Goal: Information Seeking & Learning: Learn about a topic

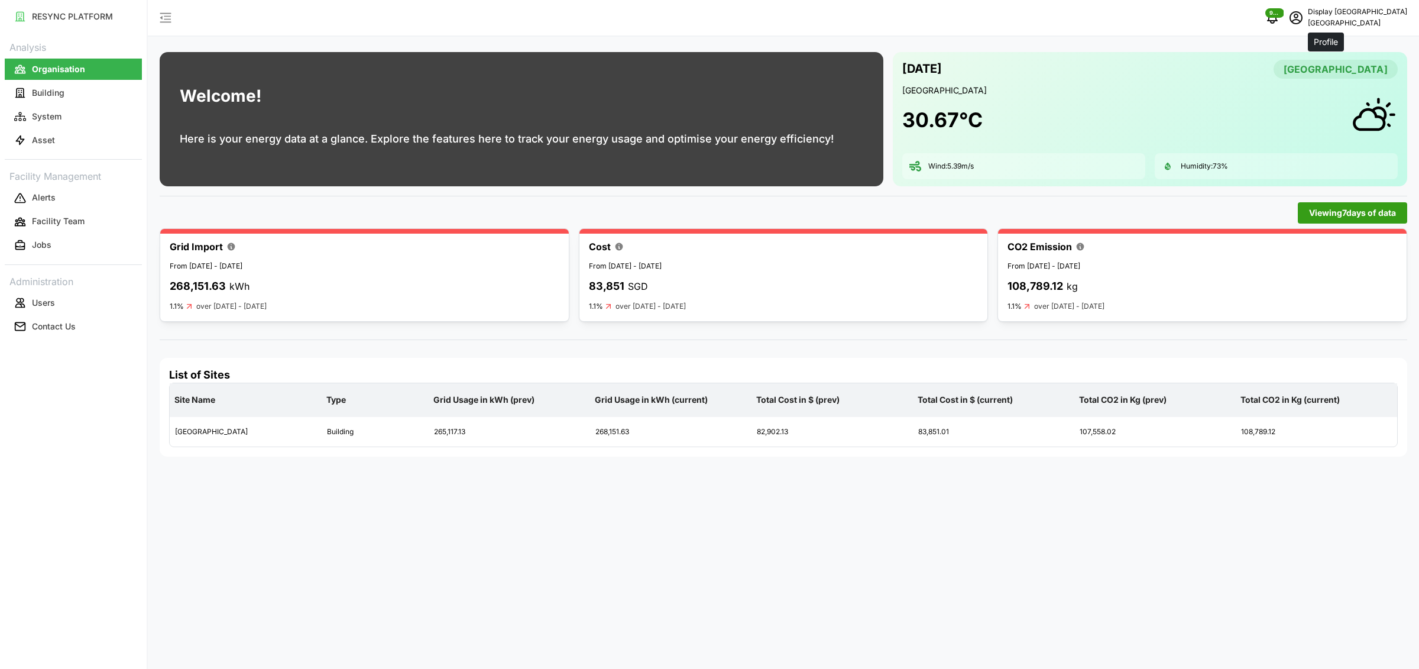
click at [1307, 22] on span "schedule" at bounding box center [1296, 18] width 22 height 22
click at [1323, 96] on button "Logout" at bounding box center [1357, 89] width 112 height 21
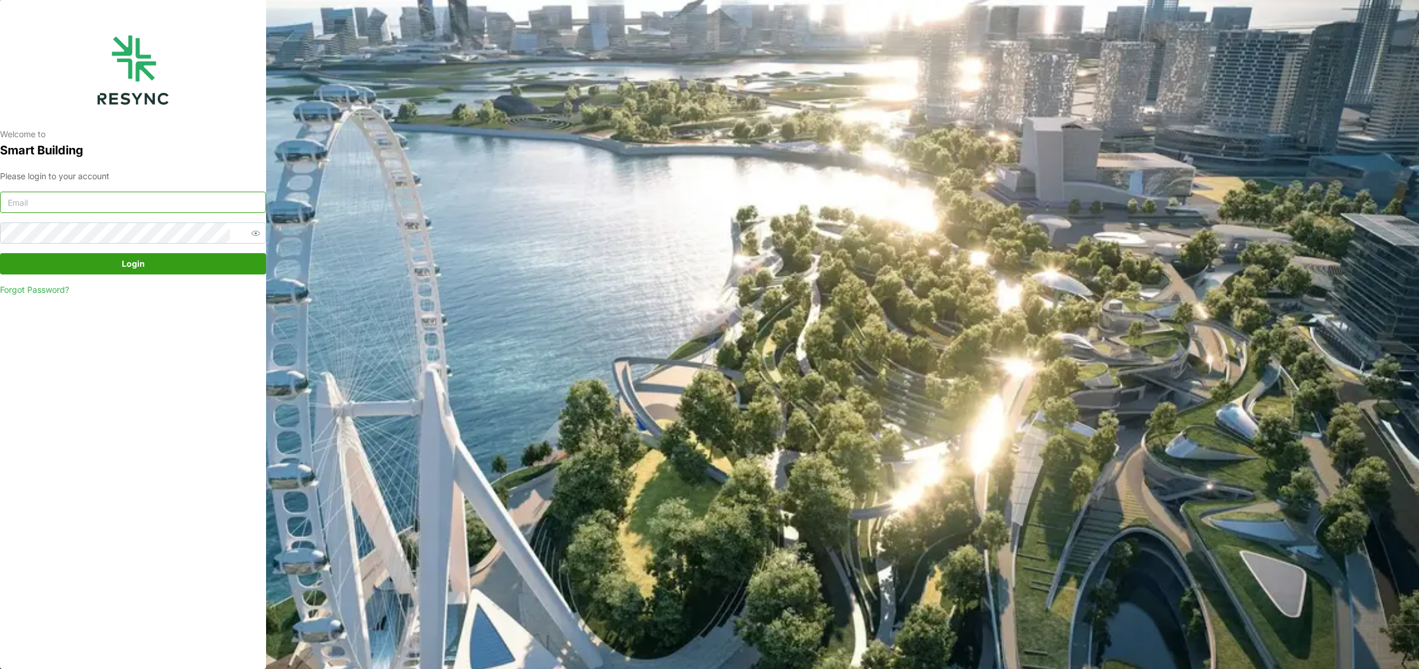
type input "south_beach_tower_display@resynctech.com"
click at [100, 212] on input "south_beach_tower_display@resynctech.com" at bounding box center [133, 202] width 266 height 21
click at [182, 202] on input "south_beach_tower_display@resynctech.com" at bounding box center [133, 202] width 266 height 21
drag, startPoint x: 231, startPoint y: 200, endPoint x: -158, endPoint y: 194, distance: 388.5
click at [0, 194] on html "Welcome to Smart Building Please login to your account south_beach_tower_displa…" at bounding box center [709, 334] width 1419 height 669
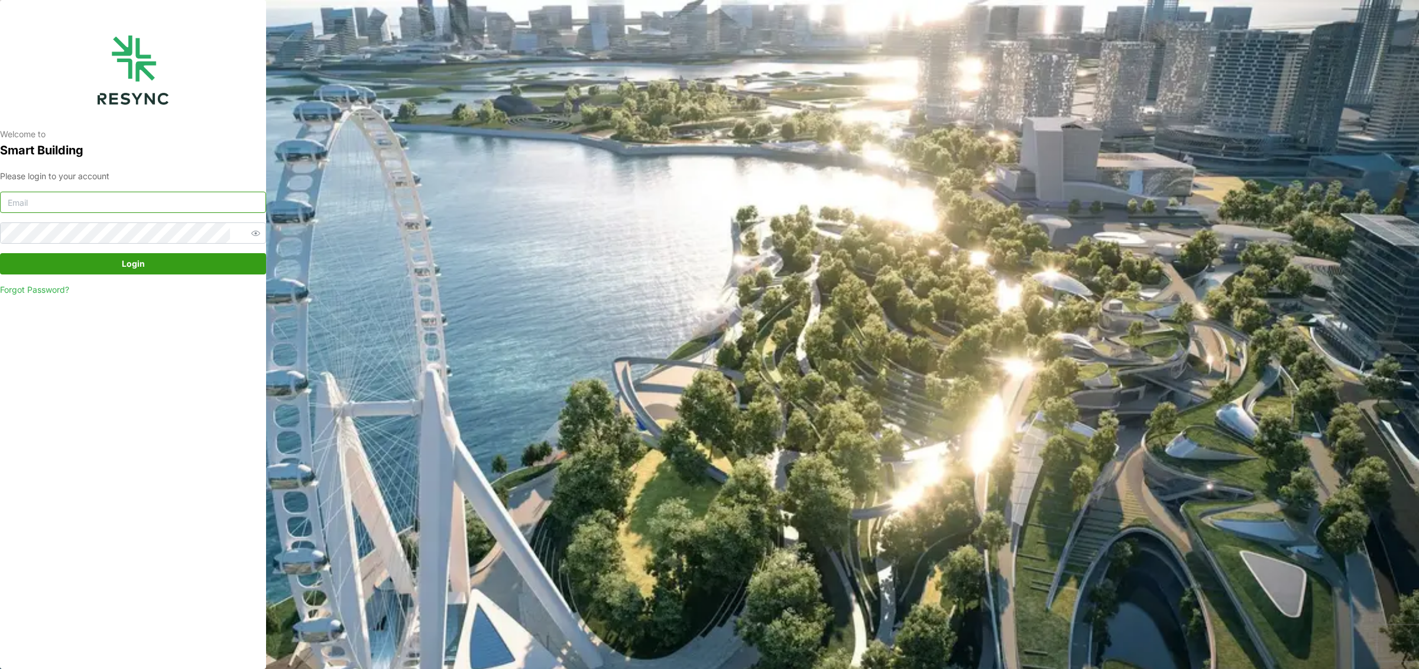
click at [199, 201] on input at bounding box center [133, 202] width 266 height 21
type input "ciputra_display@resynctech.com"
click at [149, 263] on span "Login" at bounding box center [133, 264] width 244 height 20
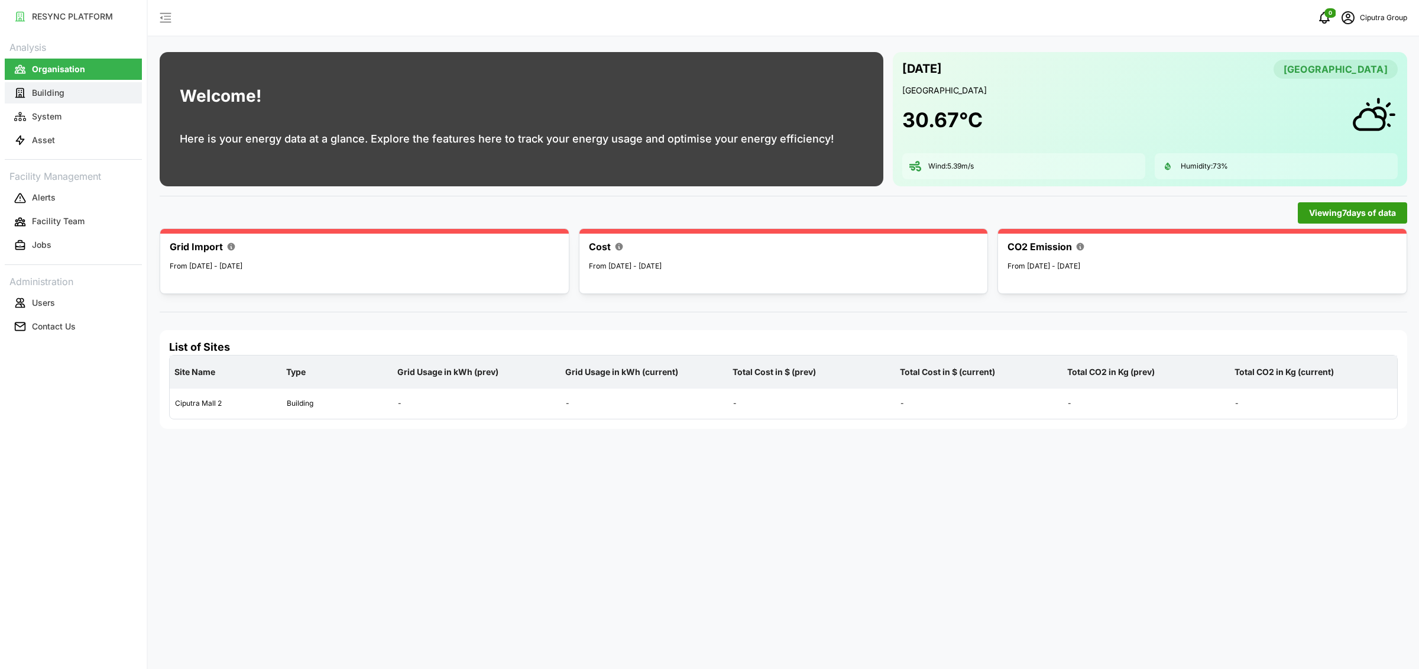
click at [49, 100] on button "Building" at bounding box center [73, 92] width 137 height 21
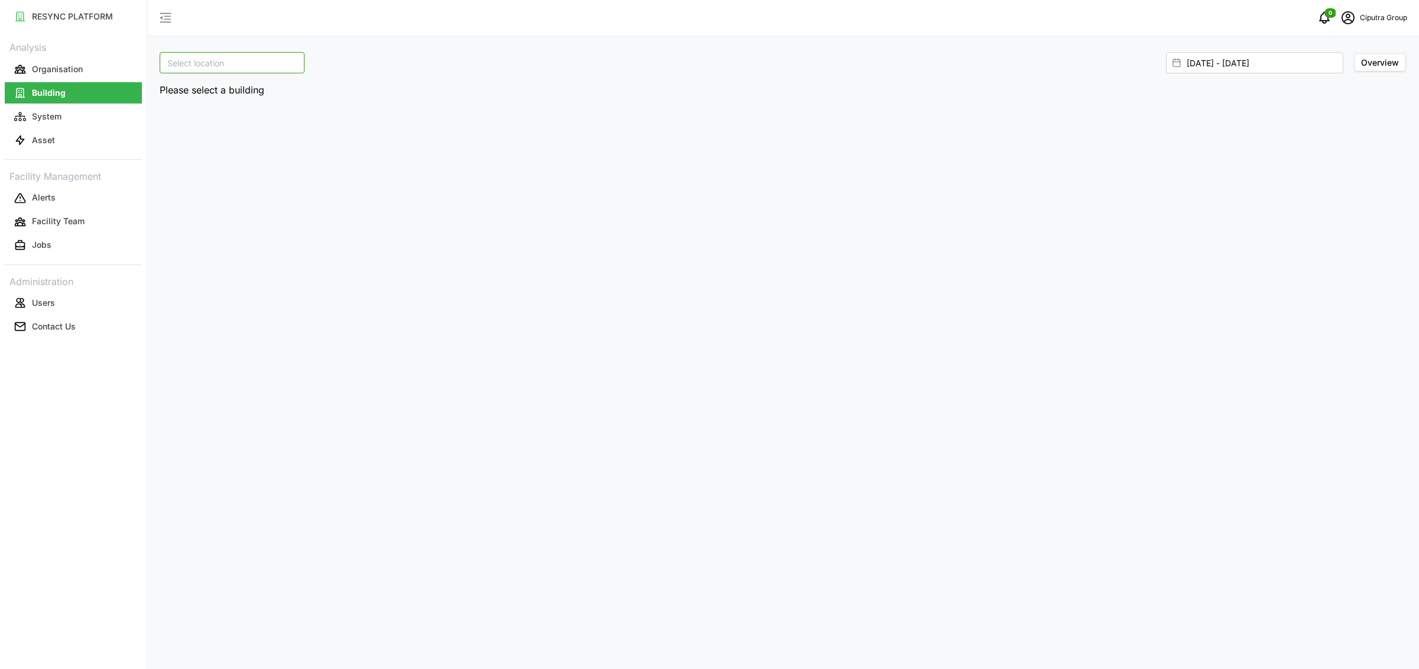
click at [207, 57] on input at bounding box center [232, 62] width 145 height 21
click at [126, 118] on button "System" at bounding box center [73, 116] width 137 height 21
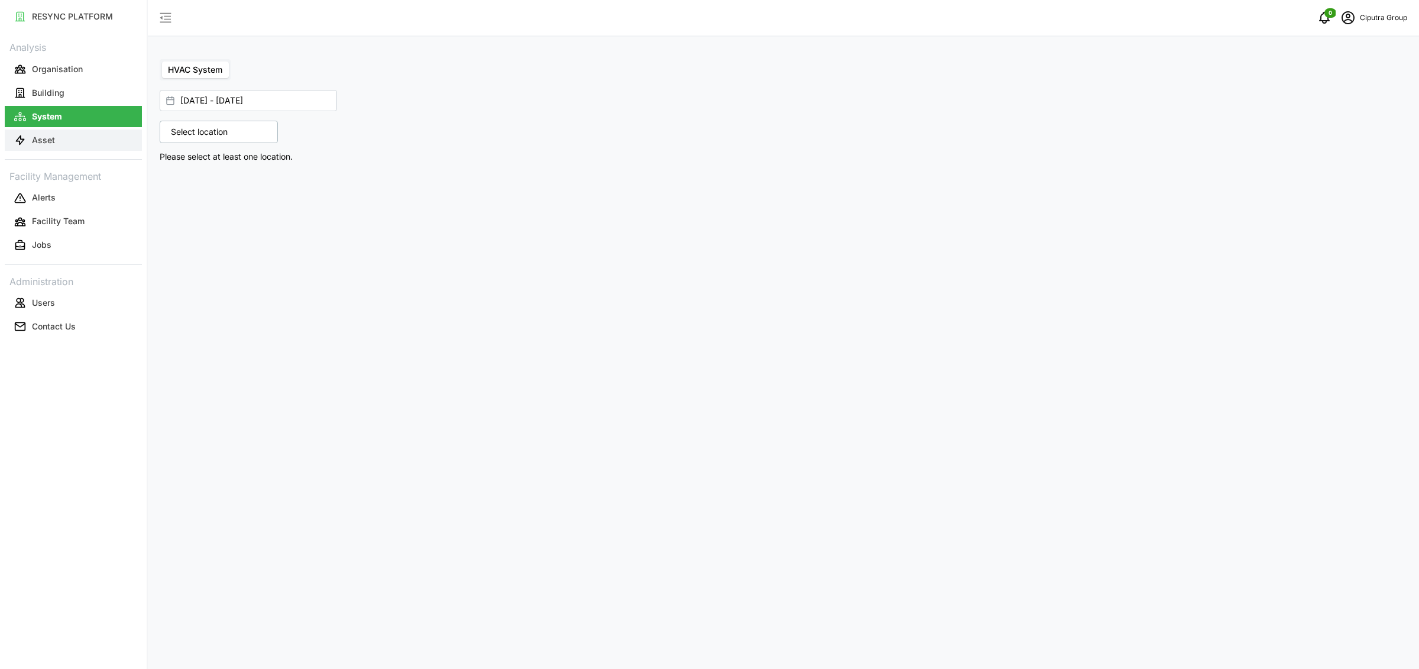
click at [58, 134] on button "Asset" at bounding box center [73, 139] width 137 height 21
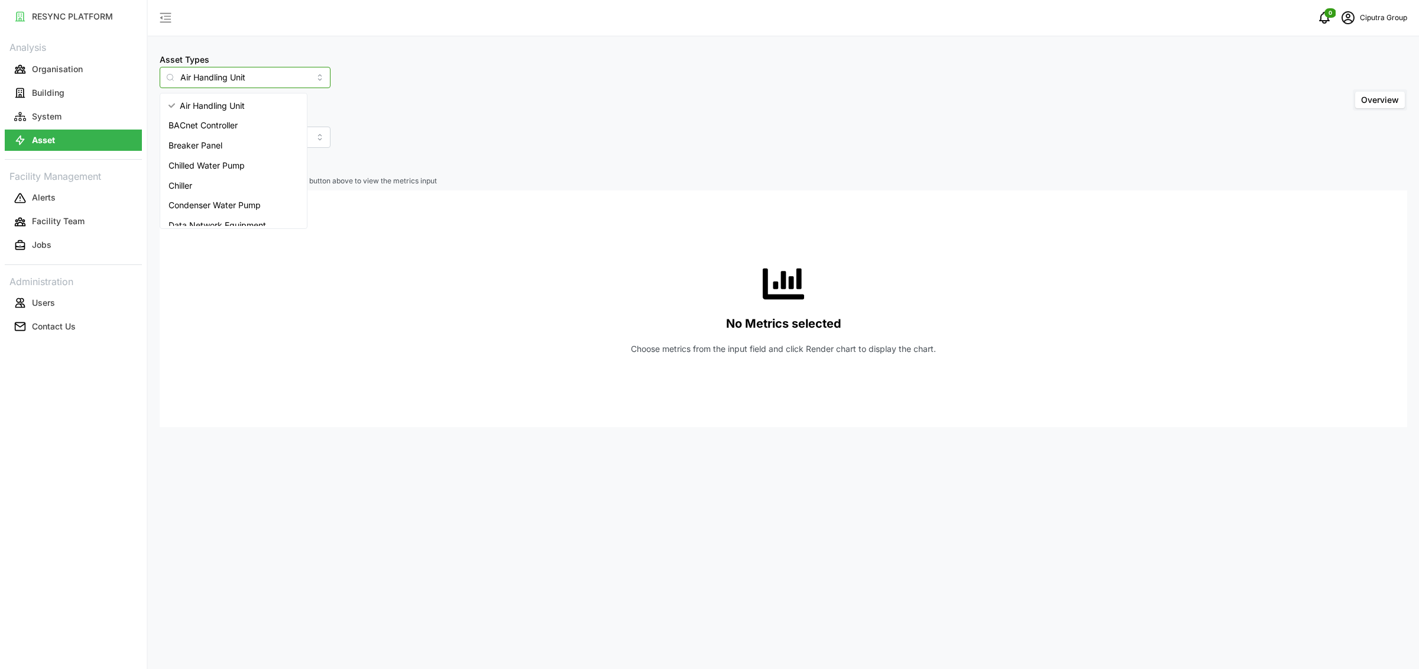
click at [282, 76] on input "Air Handling Unit" at bounding box center [245, 77] width 171 height 21
click at [558, 79] on div "Asset Types Air Handling Unit Include Asset SubTypes Asset SubTypes Overview" at bounding box center [784, 100] width 1248 height 96
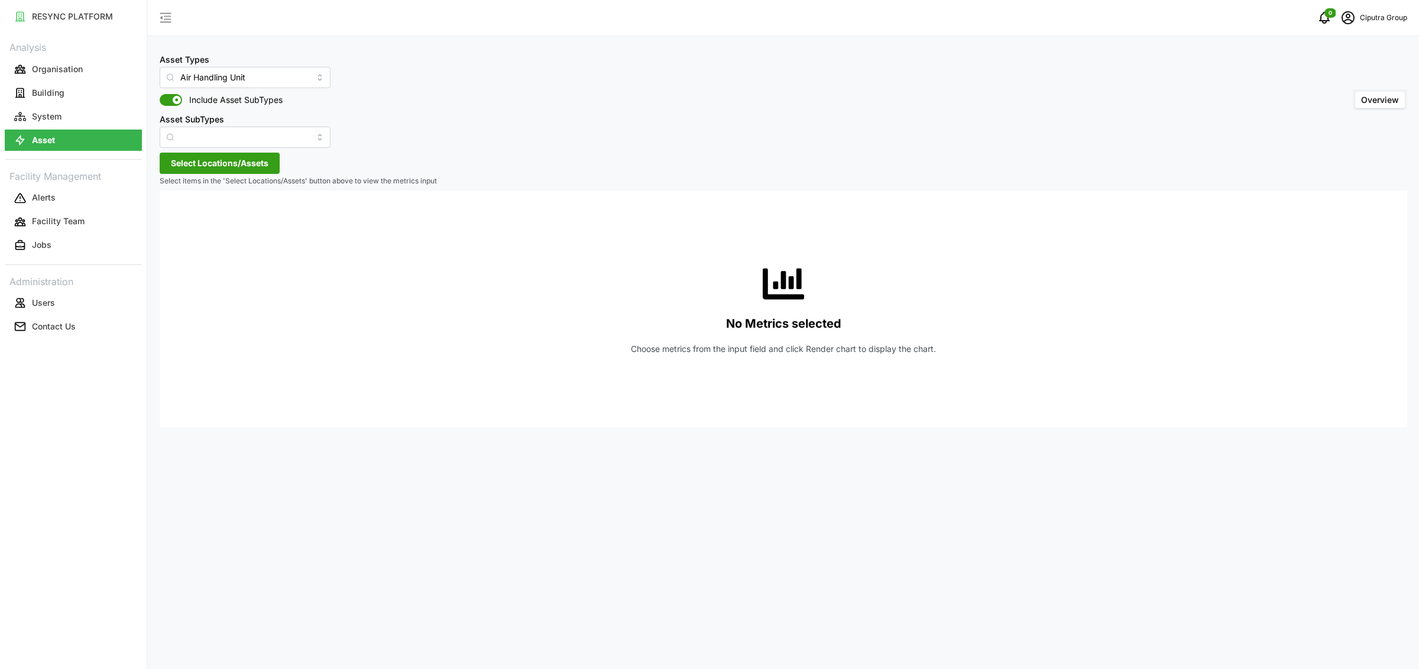
click at [265, 44] on div "Asset Types Air Handling Unit Include Asset SubTypes Asset SubTypes Overview Se…" at bounding box center [783, 334] width 1271 height 669
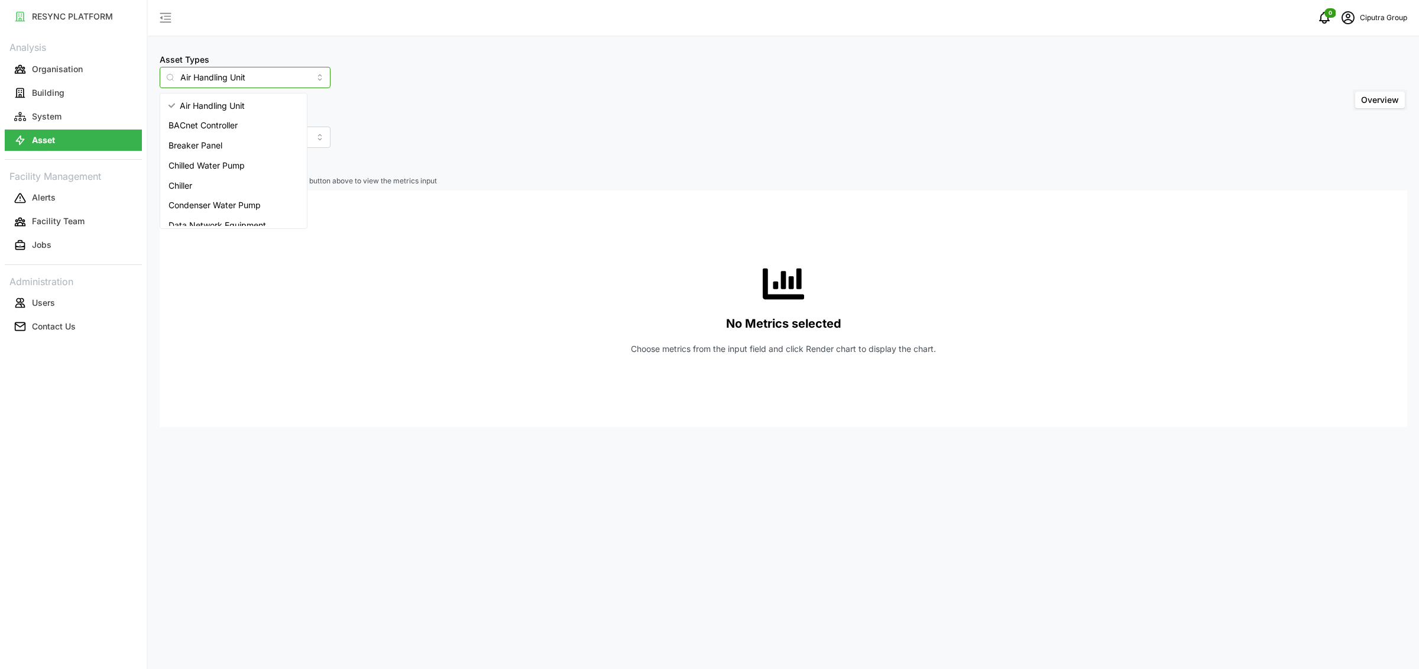
click at [254, 77] on input "Air Handling Unit" at bounding box center [245, 77] width 171 height 21
click at [235, 182] on div "Chiller" at bounding box center [234, 186] width 142 height 20
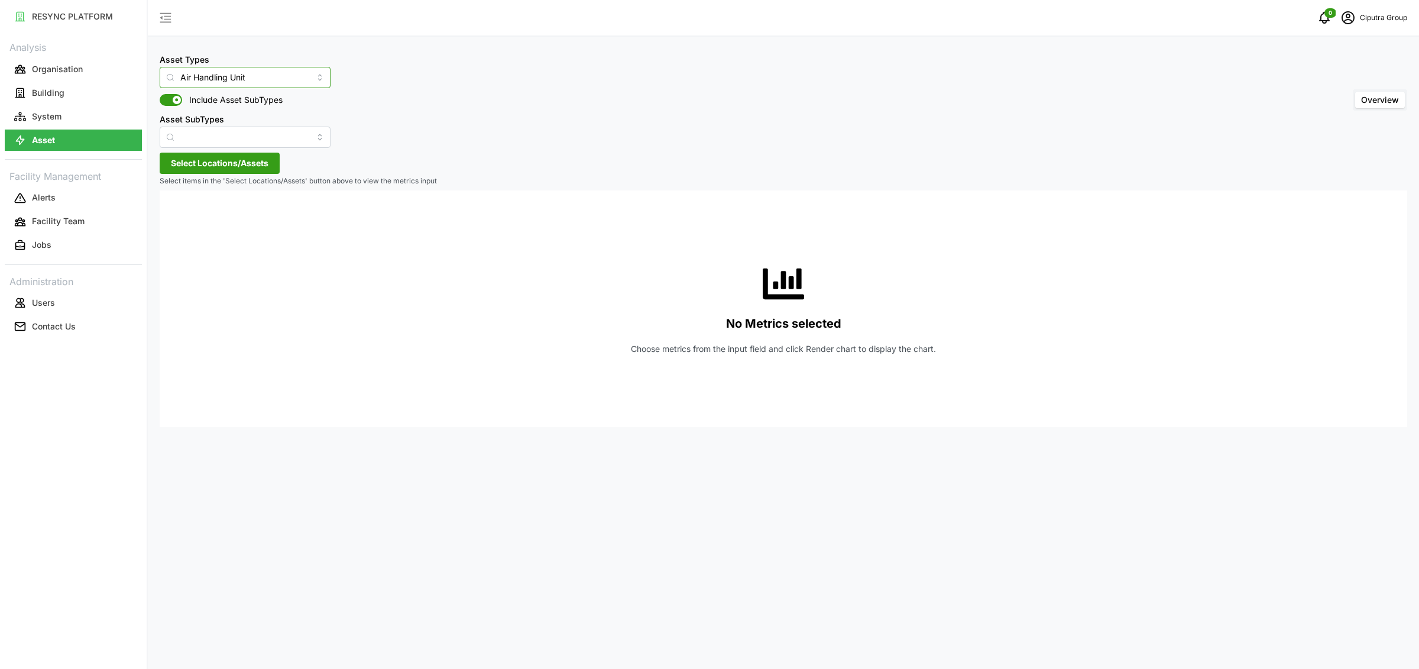
type input "Chiller"
click at [238, 161] on span "Select Locations/Assets" at bounding box center [220, 163] width 98 height 20
click at [193, 215] on span "Select Ciputra World Surabaya" at bounding box center [190, 217] width 8 height 8
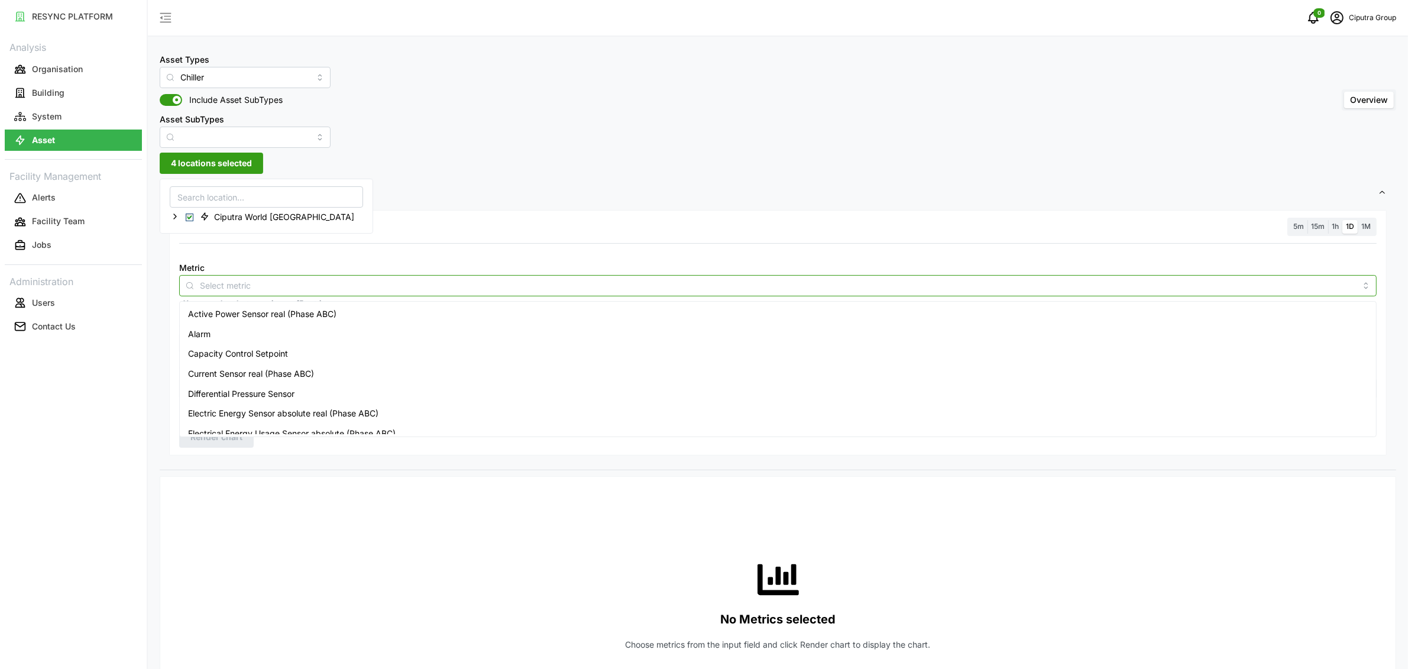
click at [377, 286] on input "Metric" at bounding box center [778, 284] width 1156 height 13
click at [1296, 224] on span "5m" at bounding box center [1298, 226] width 11 height 9
click at [1290, 220] on input "5m" at bounding box center [1290, 220] width 0 height 0
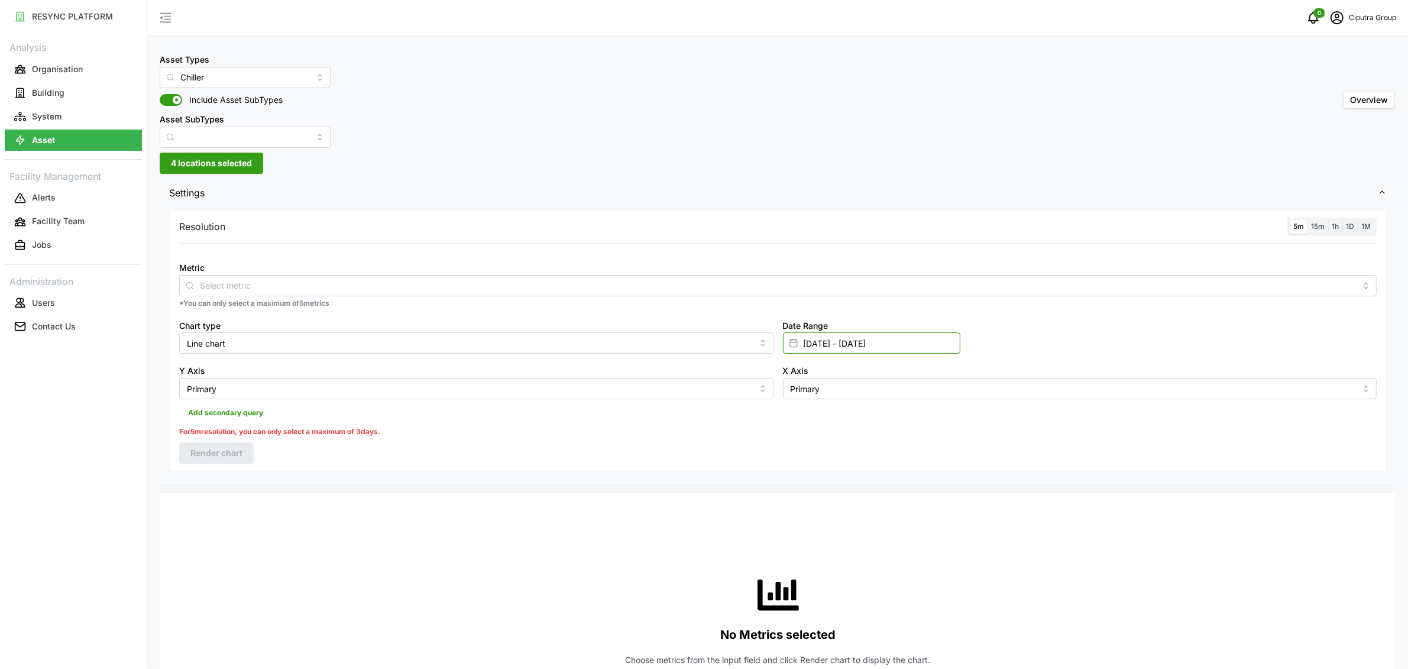
click at [841, 337] on input "[DATE] - [DATE]" at bounding box center [871, 342] width 177 height 21
click at [857, 548] on button "27" at bounding box center [851, 549] width 21 height 21
type input "[DATE] - [DATE]"
type input "[DATE]"
click at [857, 548] on button "27" at bounding box center [851, 549] width 21 height 21
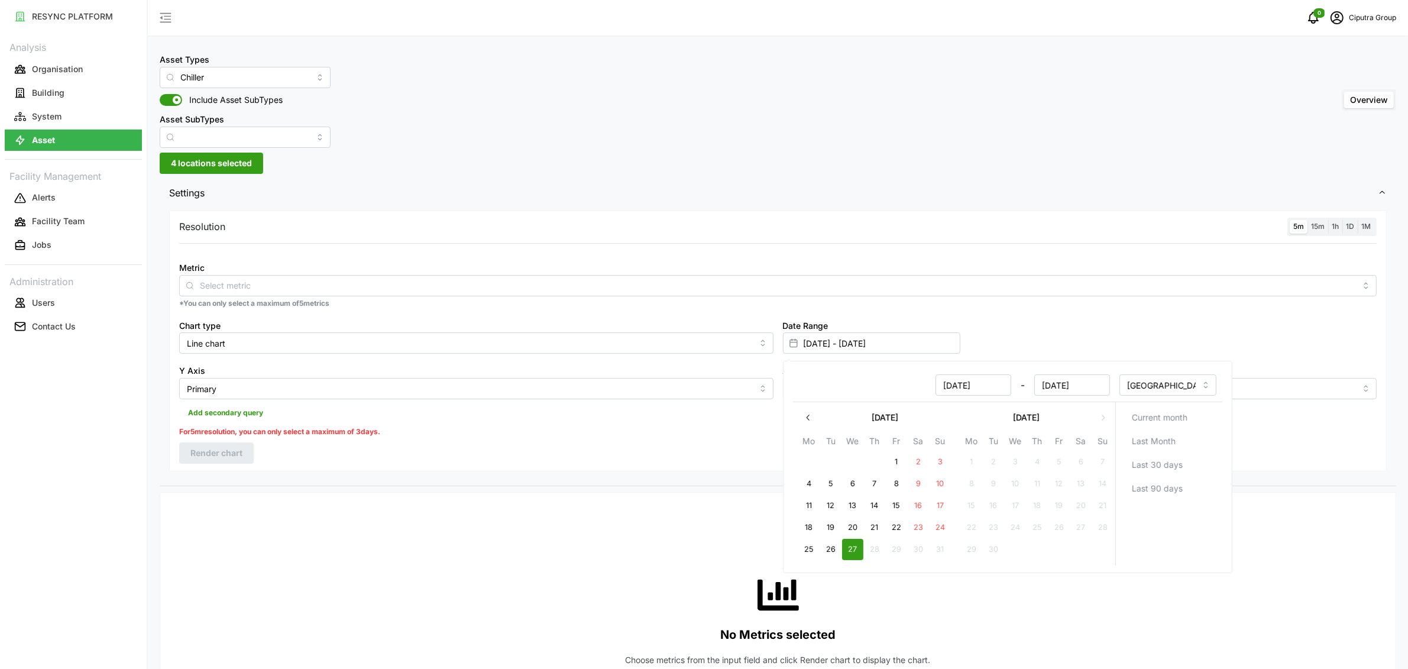
click at [554, 420] on div "Add secondary query" at bounding box center [777, 410] width 1197 height 22
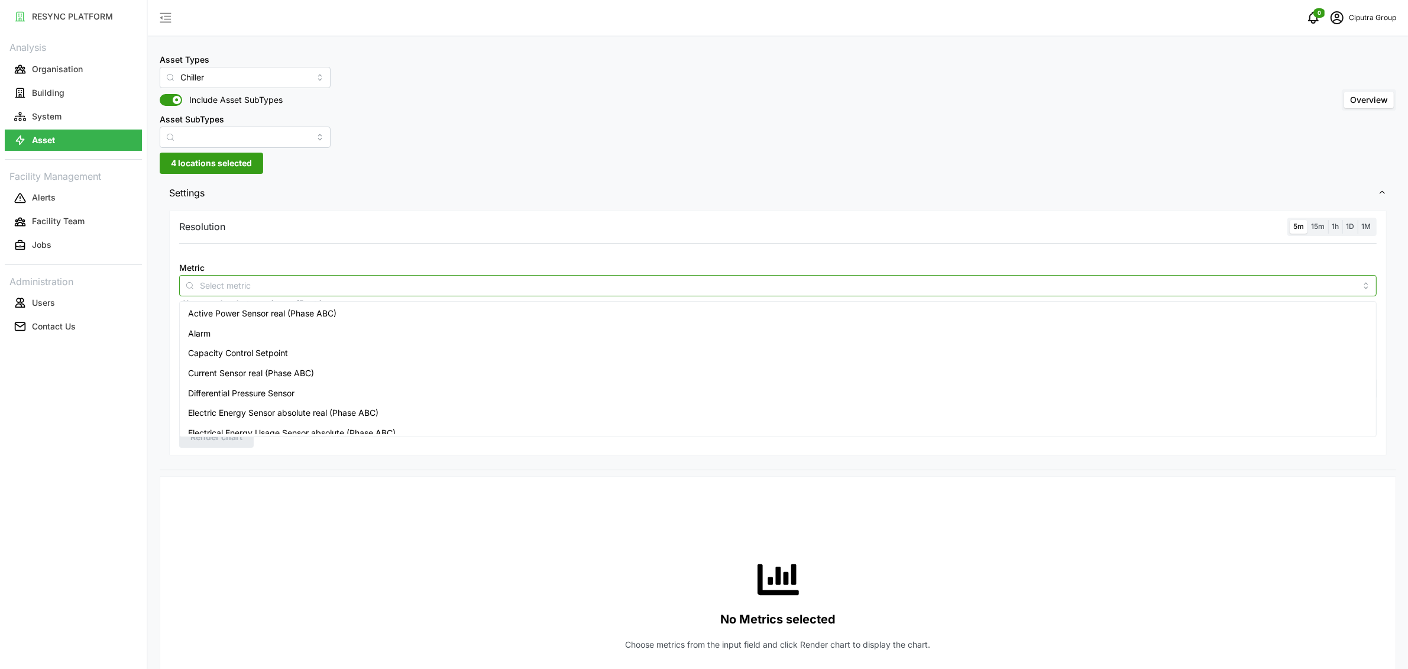
click at [423, 284] on input "Metric" at bounding box center [778, 284] width 1156 height 13
click at [308, 314] on span "Active Power Sensor real (Phase ABC)" at bounding box center [262, 313] width 148 height 13
click at [302, 352] on div "Capacity Control Setpoint" at bounding box center [777, 353] width 1191 height 20
click at [294, 388] on span "Differential Pressure Sensor" at bounding box center [241, 393] width 106 height 13
click at [296, 376] on span "Current Sensor real (Phase ABC)" at bounding box center [251, 373] width 126 height 13
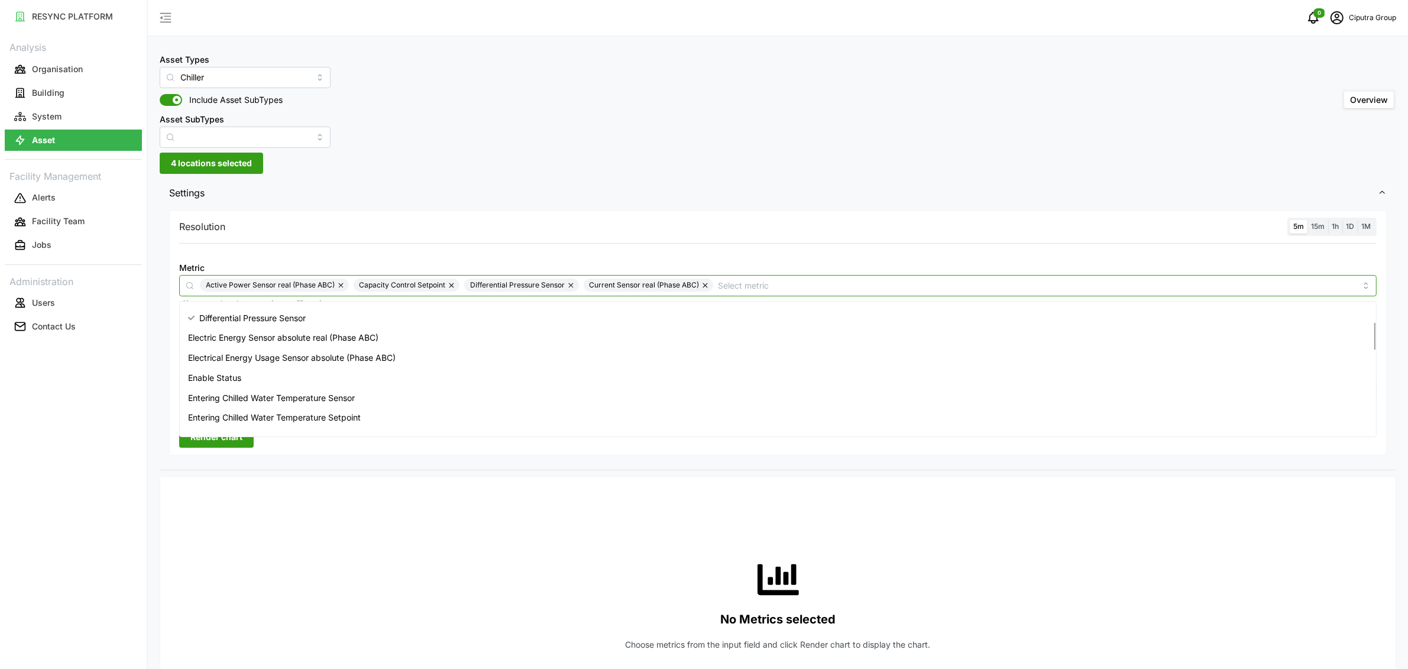
scroll to position [86, 0]
click at [302, 389] on span "Entering Chilled Water Temperature Sensor" at bounding box center [271, 387] width 167 height 13
click at [304, 376] on span "Entering Chilled Water Temperature Setpoint" at bounding box center [274, 378] width 173 height 13
click at [291, 405] on div "Entering Condenser Water Temperature Sensor" at bounding box center [777, 399] width 1191 height 20
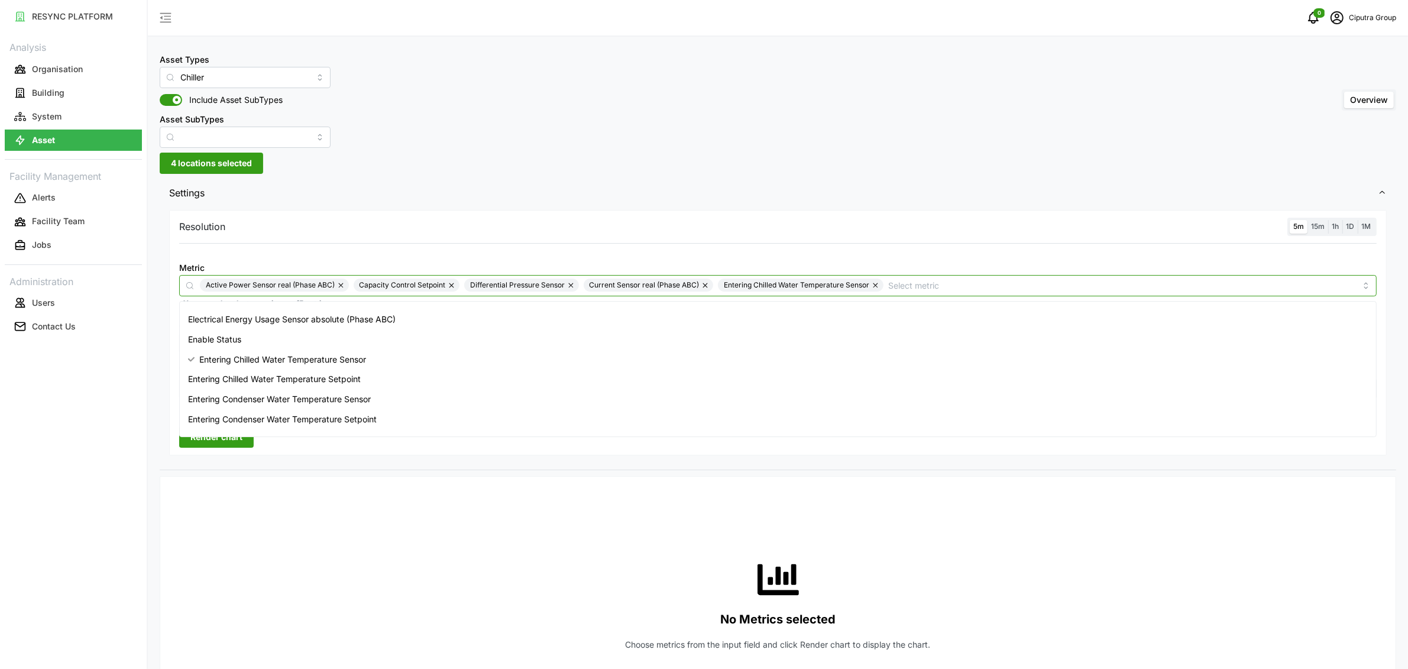
click at [297, 358] on span "Entering Chilled Water Temperature Sensor" at bounding box center [282, 359] width 167 height 13
click at [270, 326] on span "Differential Pressure Sensor" at bounding box center [252, 322] width 106 height 13
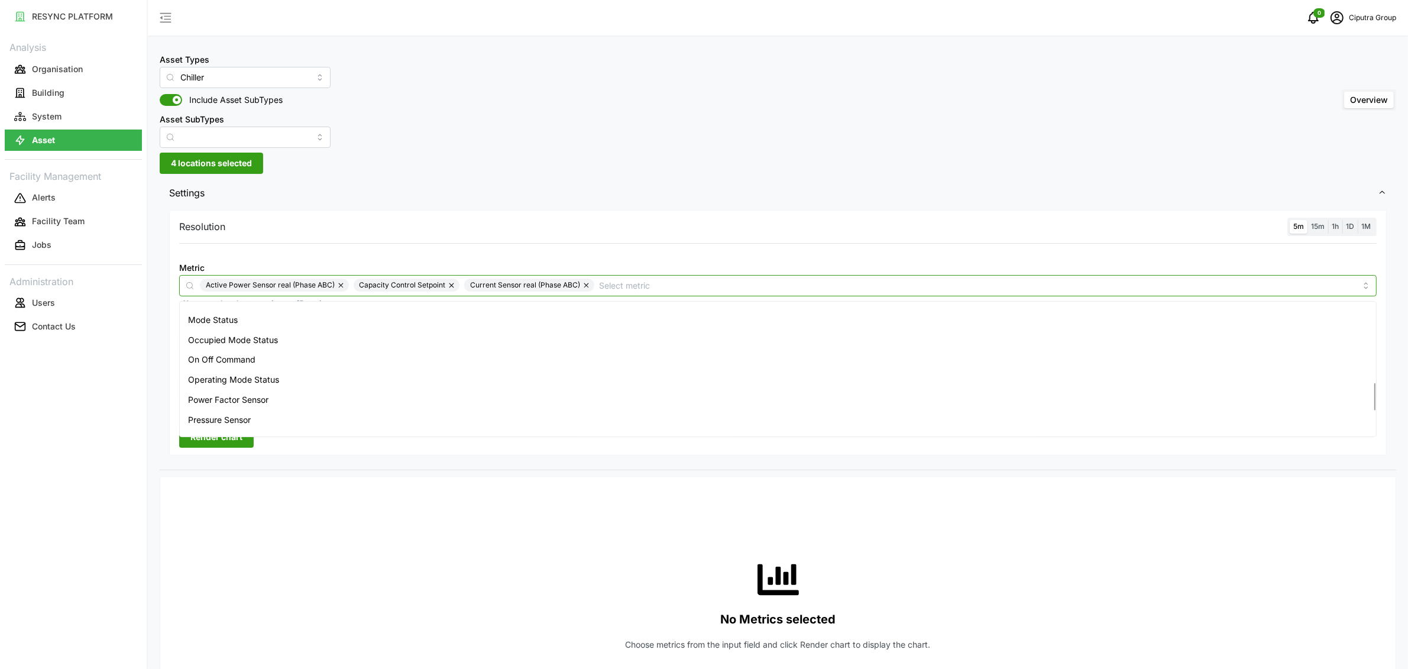
scroll to position [382, 0]
click at [242, 390] on span "Power Factor Sensor" at bounding box center [228, 390] width 80 height 13
click at [245, 401] on span "Voltage Imbalance Sensor real" at bounding box center [247, 404] width 118 height 13
click at [245, 401] on span "Voltage Imbalance Sensor real" at bounding box center [258, 404] width 118 height 13
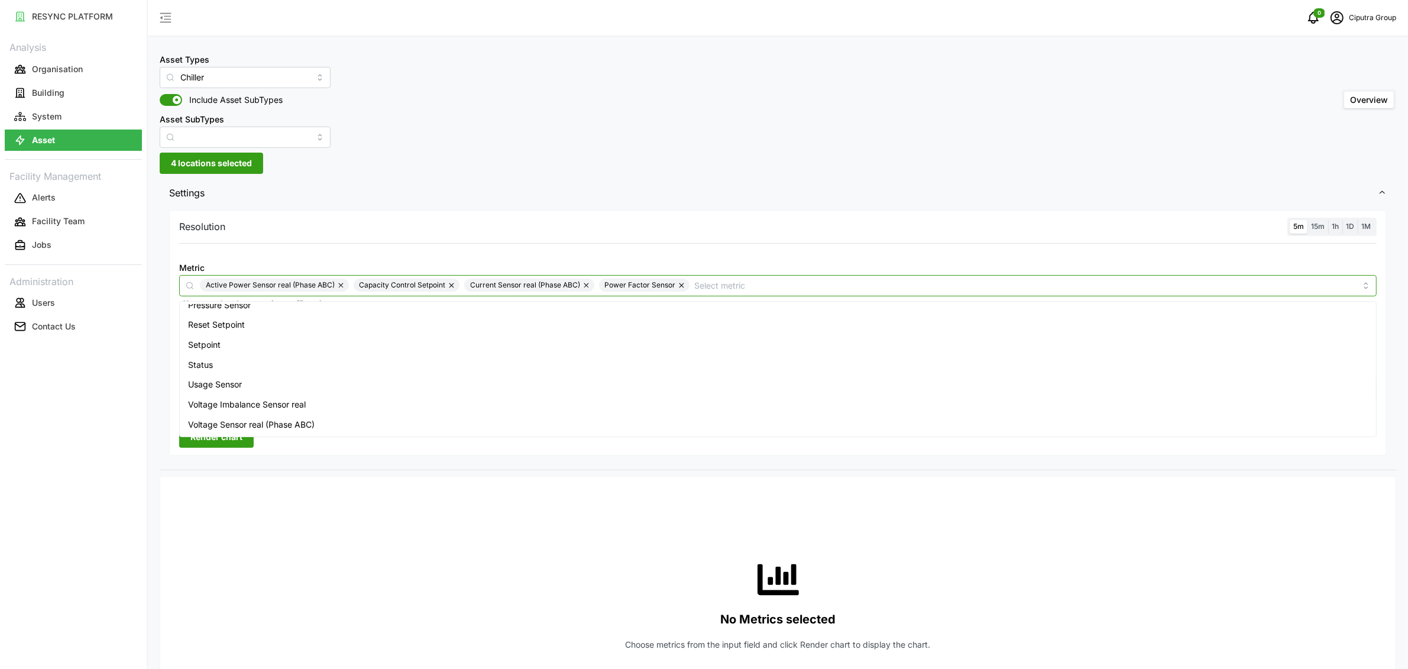
click at [238, 426] on span "Voltage Sensor real (Phase ABC)" at bounding box center [251, 424] width 127 height 13
click at [245, 441] on button "Render chart" at bounding box center [216, 436] width 74 height 21
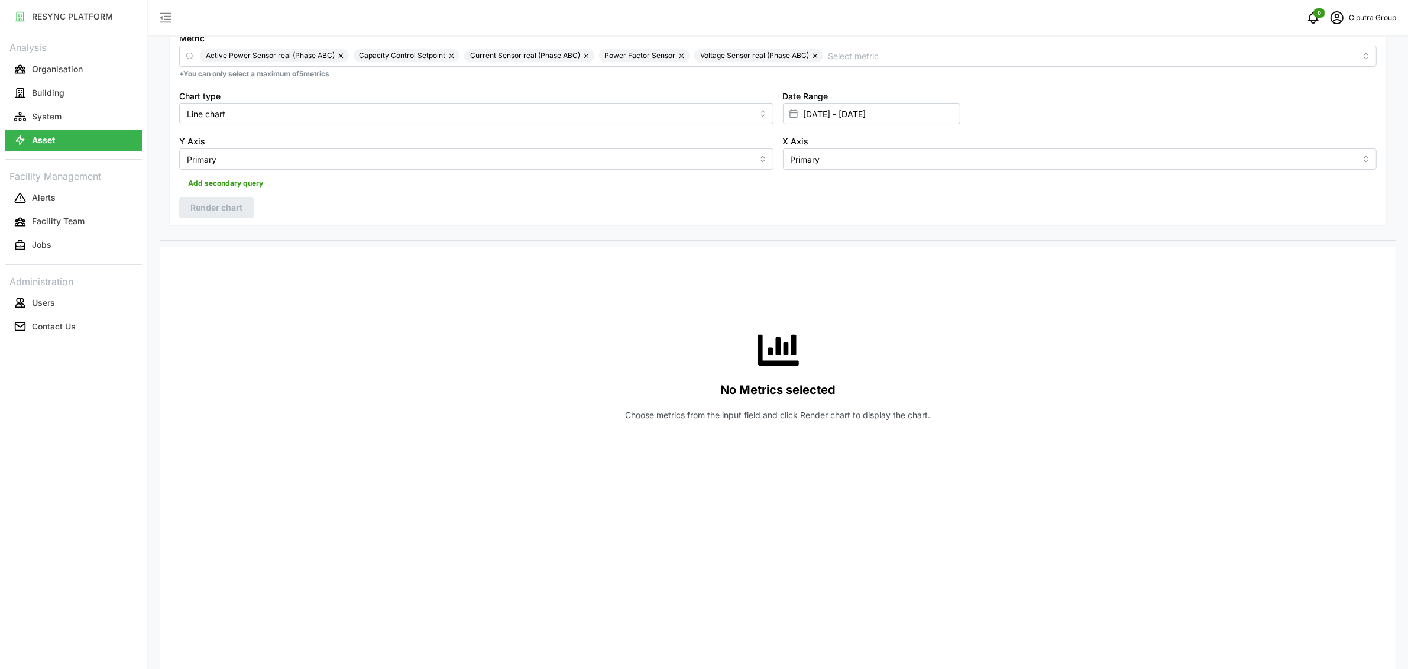
scroll to position [2, 0]
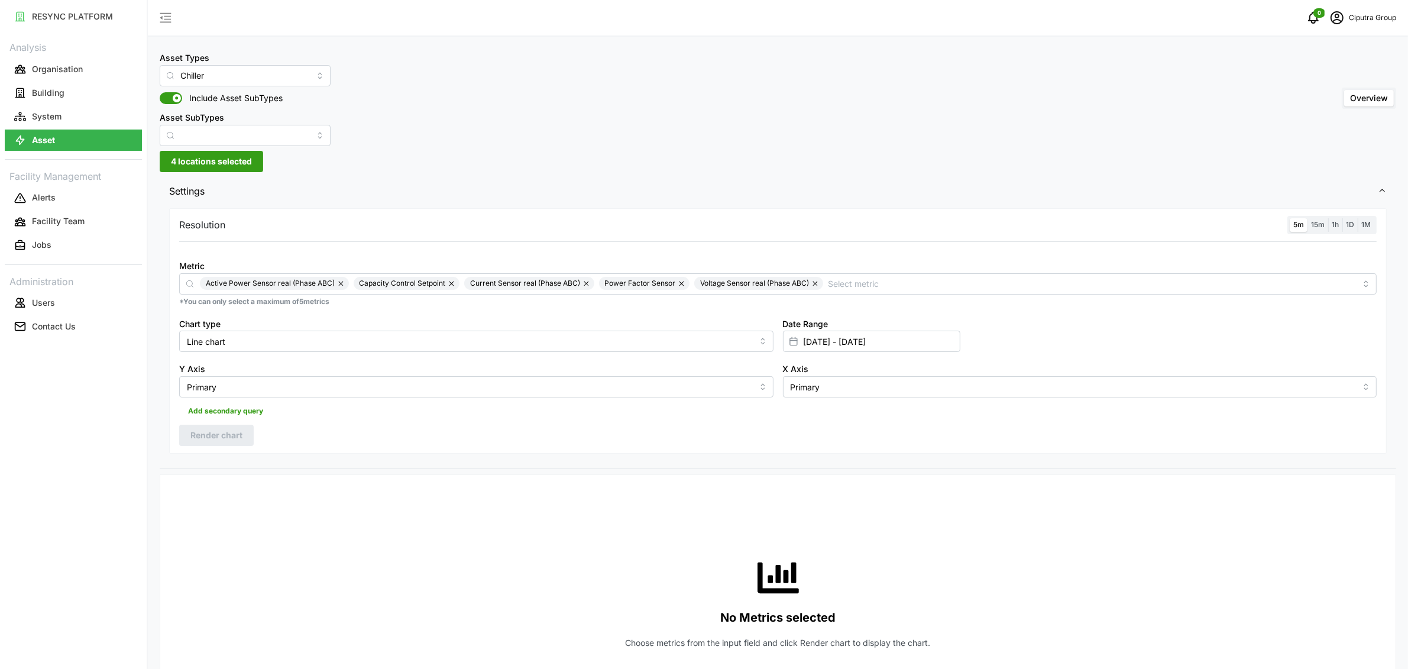
click at [794, 344] on icon at bounding box center [793, 340] width 9 height 9
click at [805, 339] on input "[DATE] - [DATE]" at bounding box center [871, 341] width 177 height 21
click at [900, 522] on button "22" at bounding box center [895, 525] width 21 height 21
type input "[DATE] - [DATE]"
type input "[DATE]"
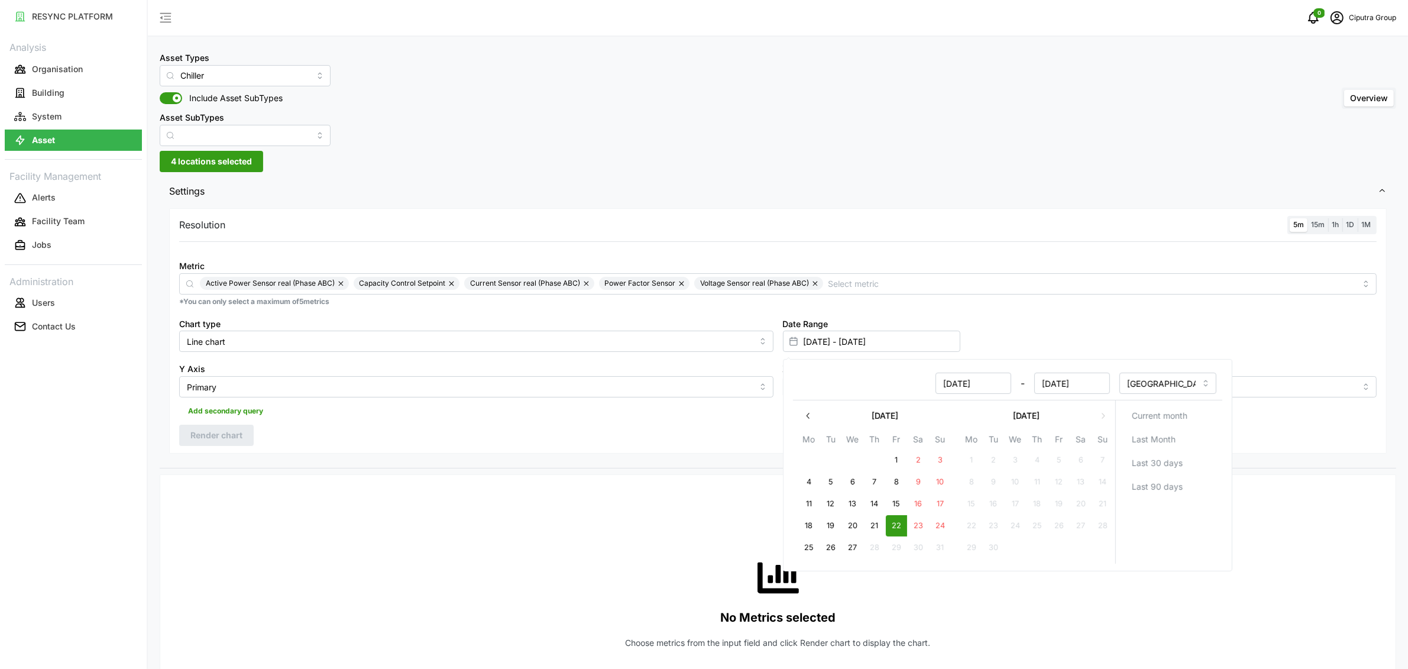
click at [900, 522] on button "22" at bounding box center [895, 525] width 21 height 21
type input "[DATE] - [DATE]"
type input "[DATE]"
click at [681, 443] on div "Resolution 5m 15m 1h 1D 1M Metric Active Power Sensor real (Phase ABC) Capacity…" at bounding box center [777, 330] width 1217 height 245
click at [244, 435] on button "Render chart" at bounding box center [216, 435] width 74 height 21
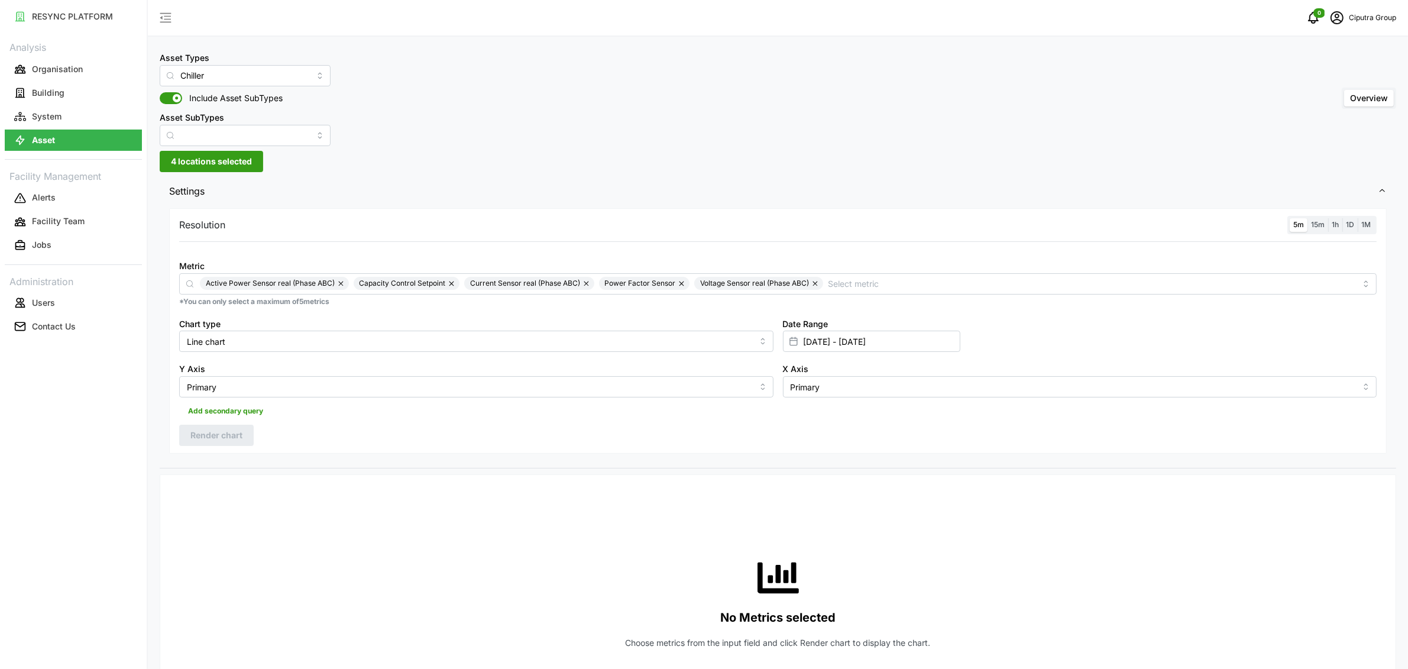
click at [1328, 218] on div "1h" at bounding box center [1335, 225] width 14 height 14
click at [1322, 221] on span "15m" at bounding box center [1318, 224] width 14 height 9
click at [1307, 218] on input "15m" at bounding box center [1307, 218] width 0 height 0
click at [236, 433] on span "Render chart" at bounding box center [216, 435] width 52 height 20
click at [835, 332] on input "[DATE] - [DATE]" at bounding box center [871, 341] width 177 height 21
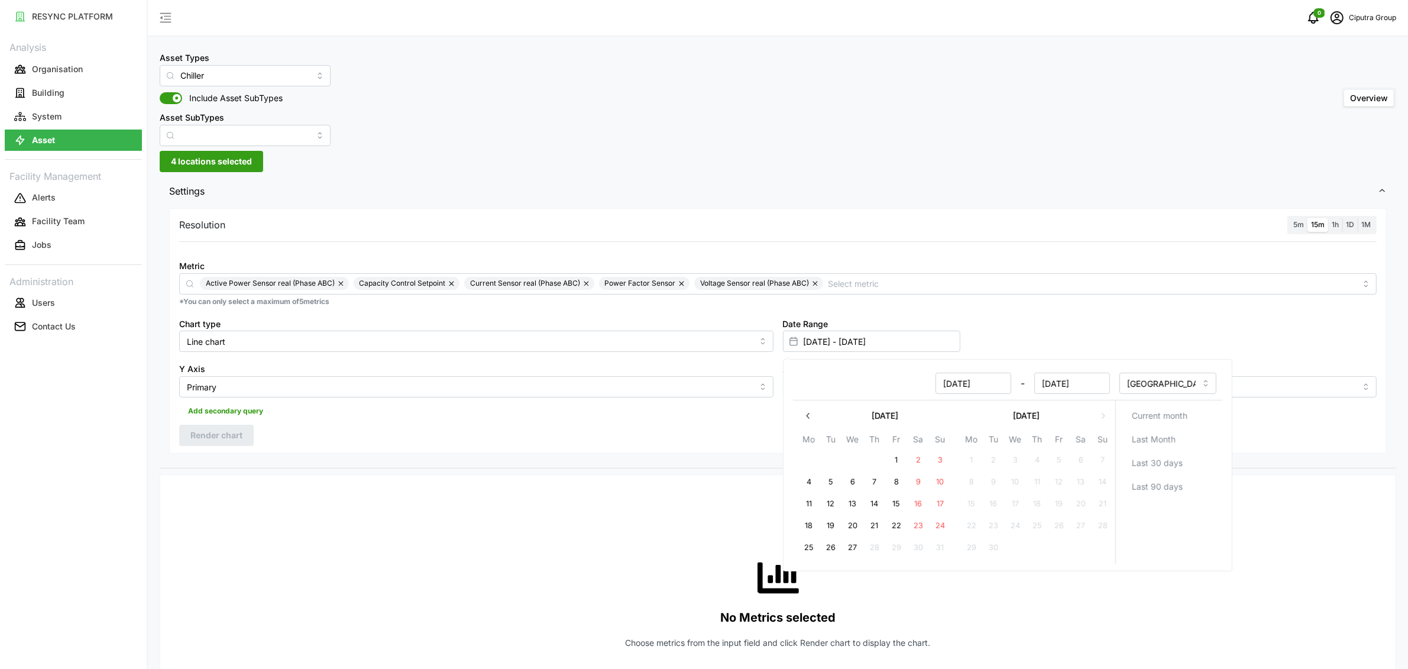
click at [368, 132] on div "Asset Types Chiller Include Asset SubTypes Asset SubTypes Overview" at bounding box center [778, 98] width 1236 height 96
click at [1339, 226] on label "1h" at bounding box center [1335, 225] width 14 height 14
click at [1328, 218] on input "1h" at bounding box center [1328, 218] width 0 height 0
click at [264, 423] on div "Resolution 5m 15m 1h 1D 1M Metric Active Power Sensor real (Phase ABC) Capacity…" at bounding box center [777, 330] width 1217 height 245
click at [227, 448] on div "Resolution 5m 15m 1h 1D 1M Metric Active Power Sensor real (Phase ABC) Capacity…" at bounding box center [777, 330] width 1217 height 245
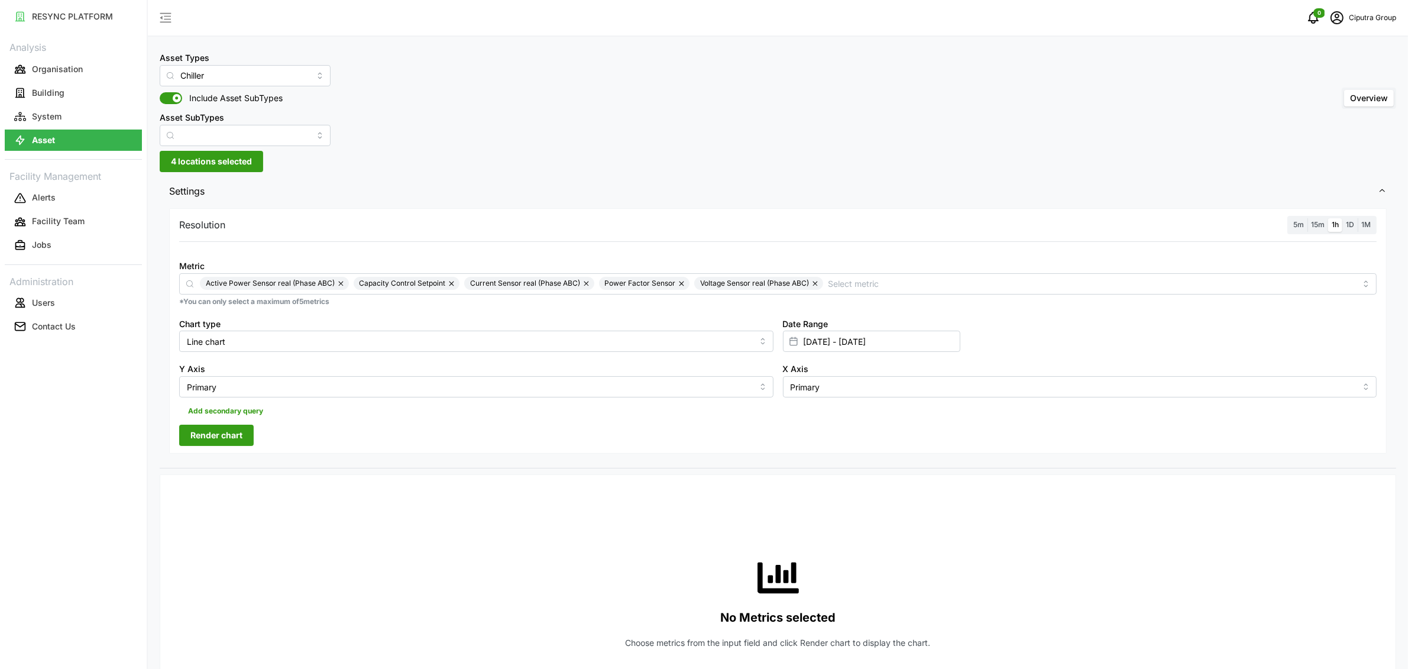
click at [232, 436] on span "Render chart" at bounding box center [216, 435] width 52 height 20
click at [725, 400] on div "Y Axis Primary" at bounding box center [476, 380] width 604 height 46
click at [339, 283] on button "button" at bounding box center [342, 283] width 14 height 13
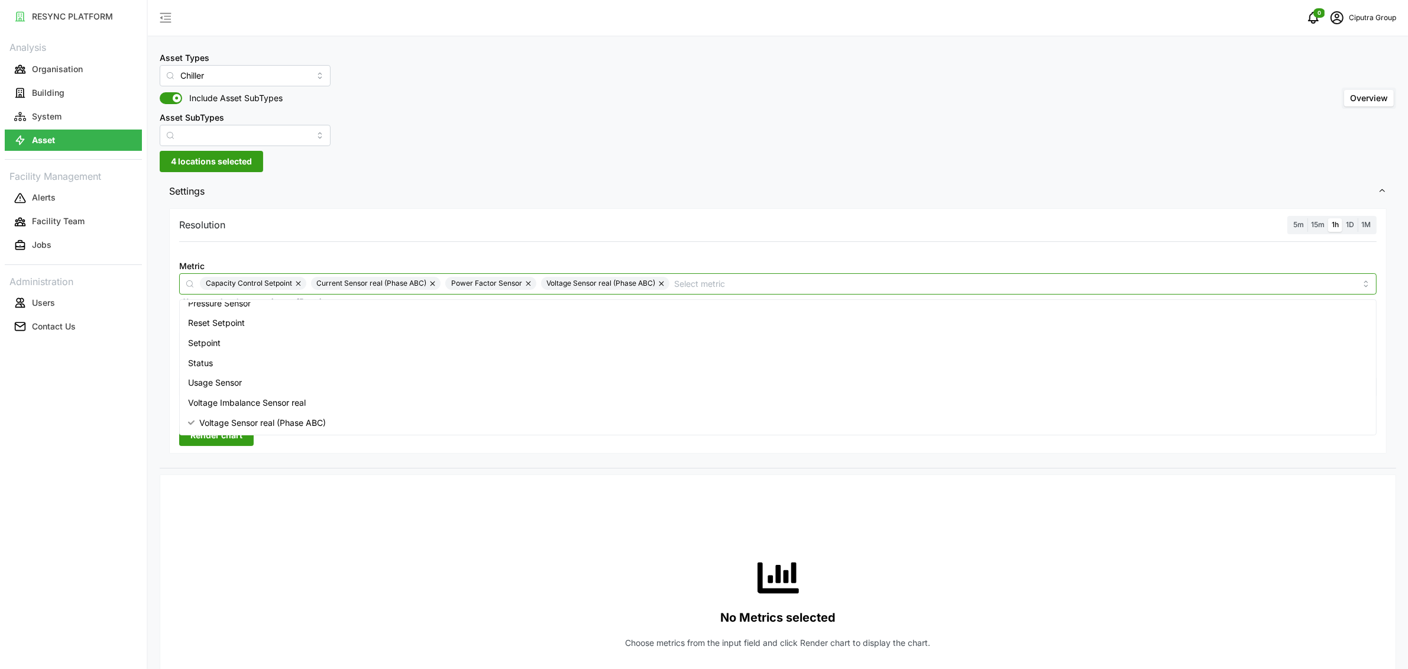
click at [339, 283] on span "Current Sensor real (Phase ABC)" at bounding box center [371, 283] width 110 height 13
click at [663, 284] on button "button" at bounding box center [662, 283] width 14 height 13
click at [525, 284] on button "button" at bounding box center [529, 283] width 14 height 13
click at [424, 284] on span "Current Sensor real (Phase ABC)" at bounding box center [371, 283] width 110 height 13
click at [300, 279] on button "button" at bounding box center [299, 283] width 14 height 13
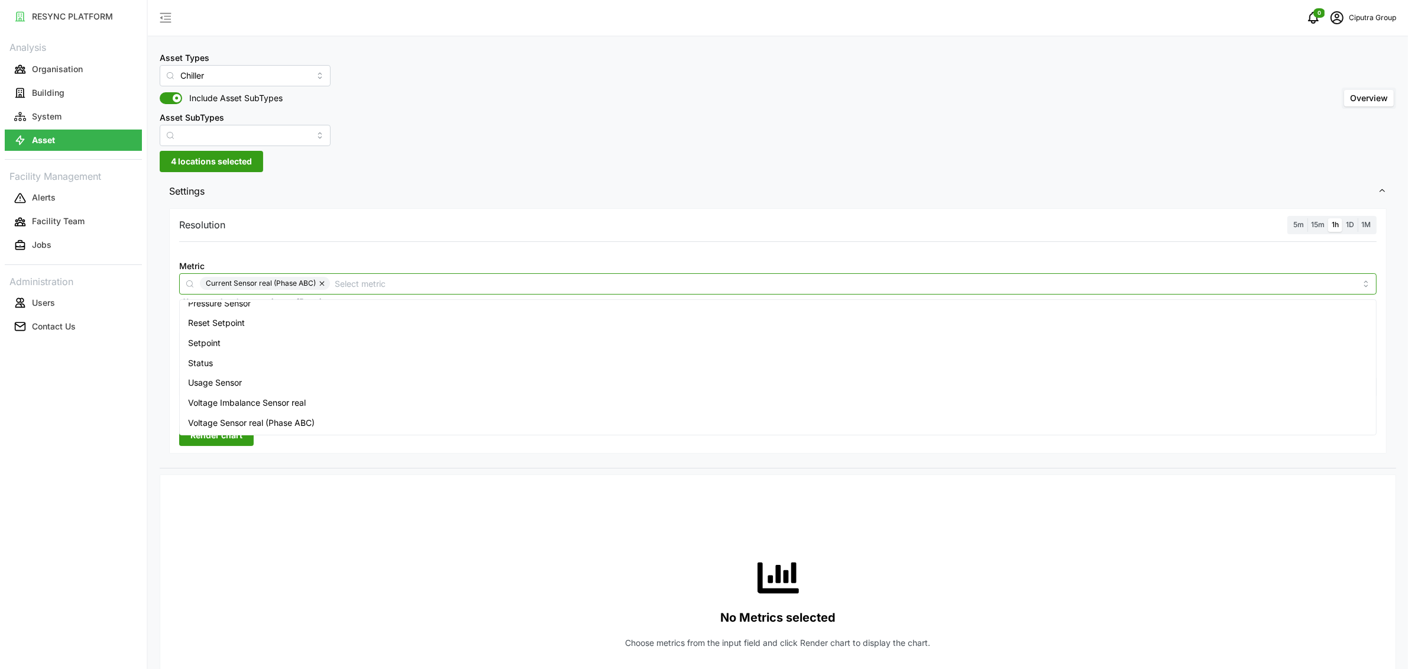
click at [316, 283] on button "button" at bounding box center [323, 283] width 14 height 13
click at [391, 216] on div "Resolution 5m 15m 1h 1D 1M" at bounding box center [777, 225] width 1197 height 18
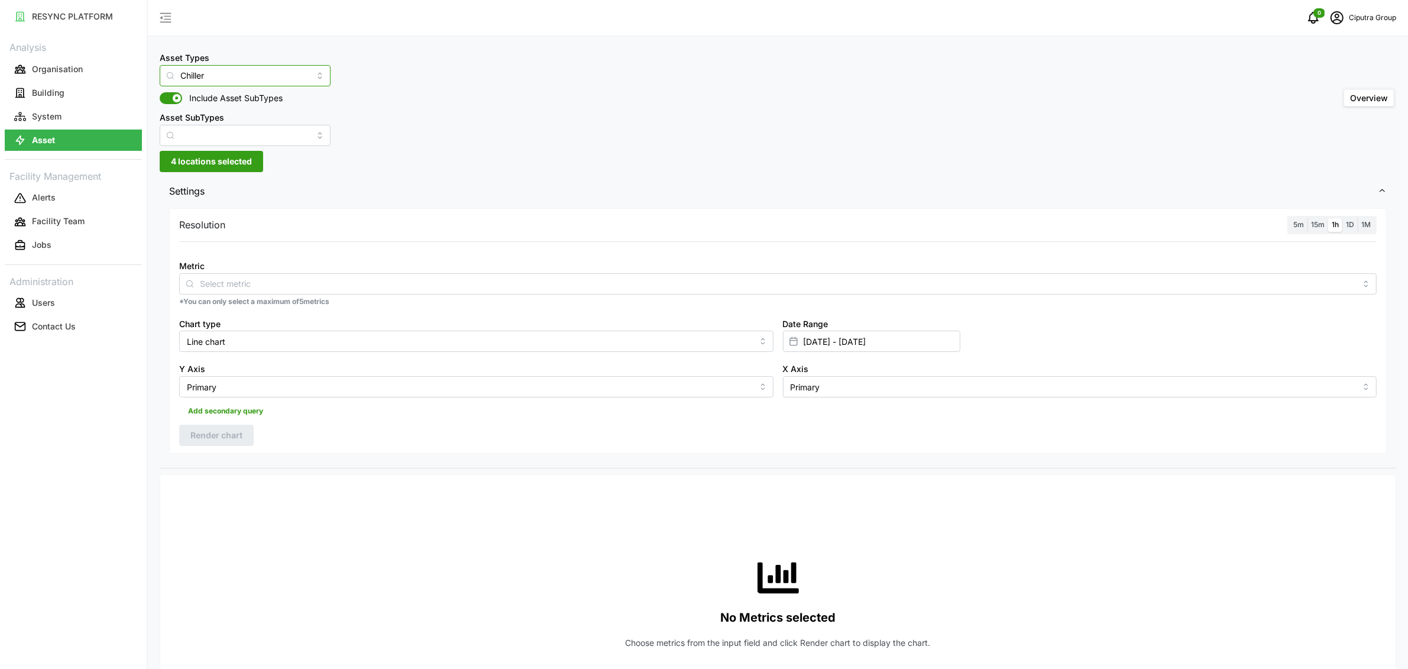
click at [232, 81] on input "Chiller" at bounding box center [245, 75] width 171 height 21
click at [222, 148] on span "Chilled Water Pump" at bounding box center [207, 154] width 76 height 13
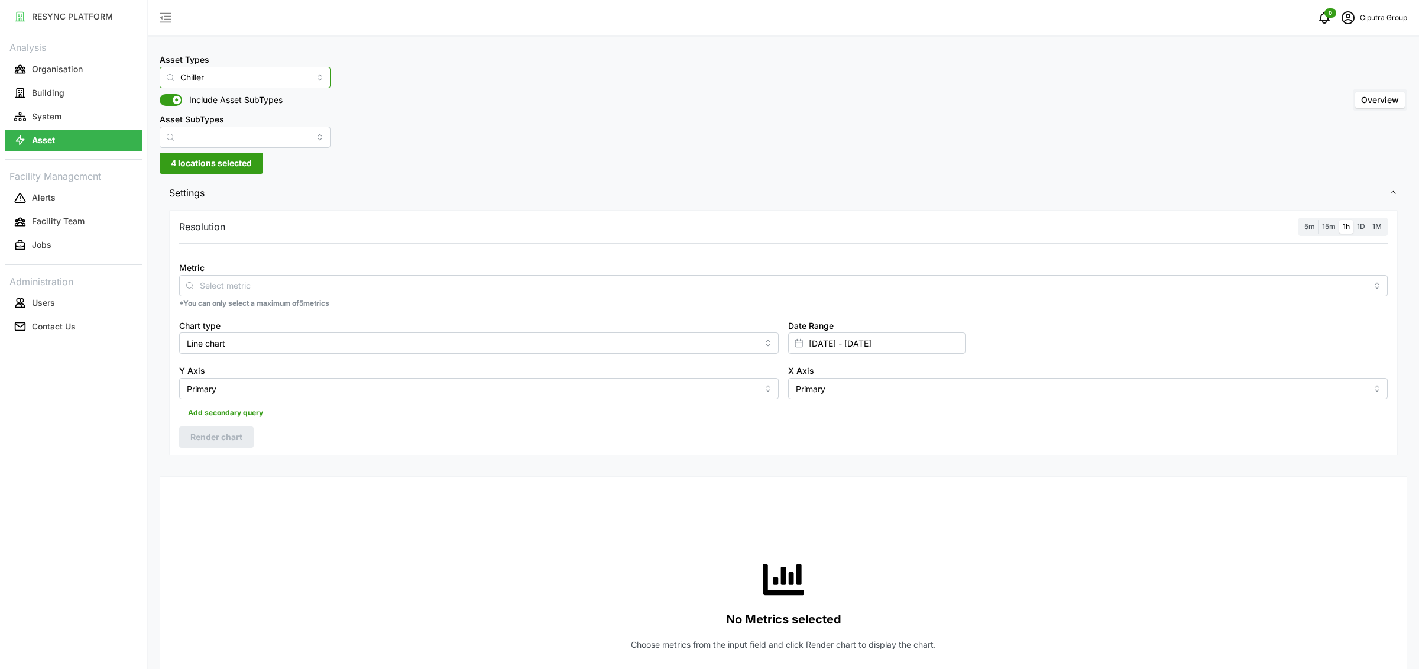
type input "Chilled Water Pump"
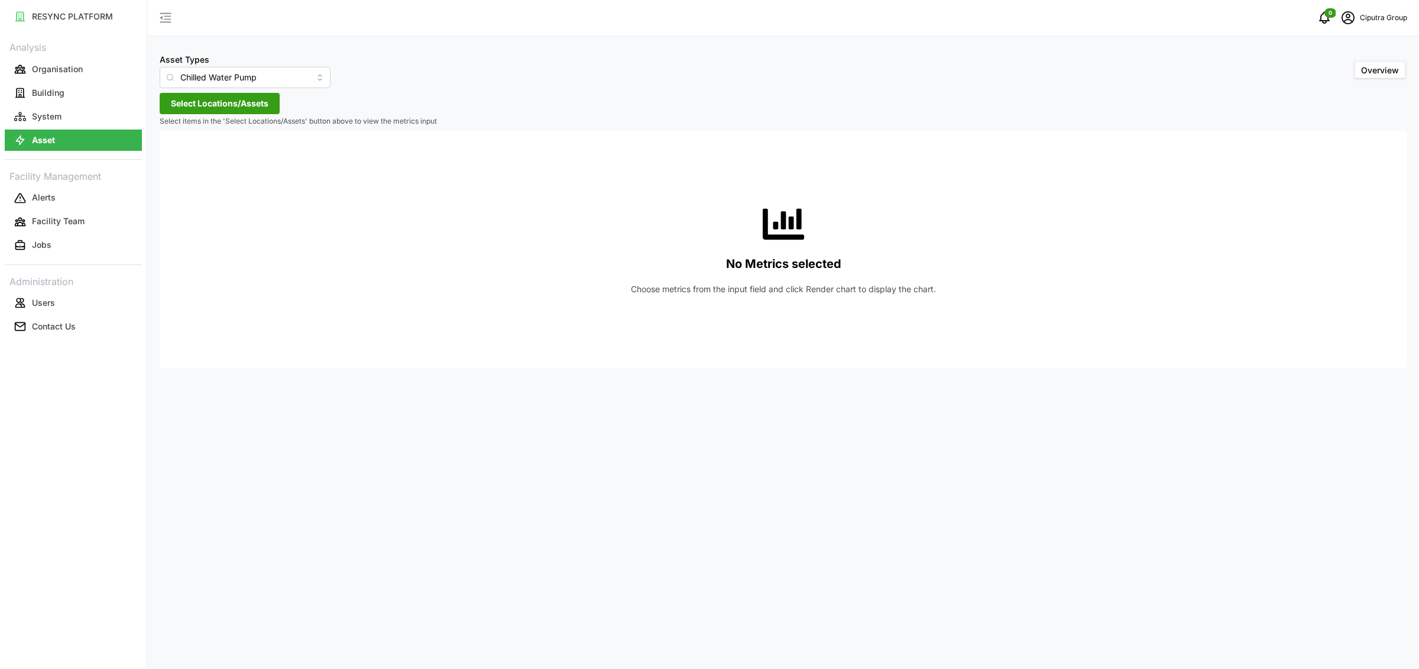
click at [238, 102] on span "Select Locations/Assets" at bounding box center [220, 103] width 98 height 20
click at [199, 105] on span "Select Locations/Assets" at bounding box center [220, 103] width 98 height 20
click at [214, 97] on span "Select Locations/Assets" at bounding box center [220, 103] width 98 height 20
click at [45, 101] on button "Building" at bounding box center [73, 92] width 137 height 21
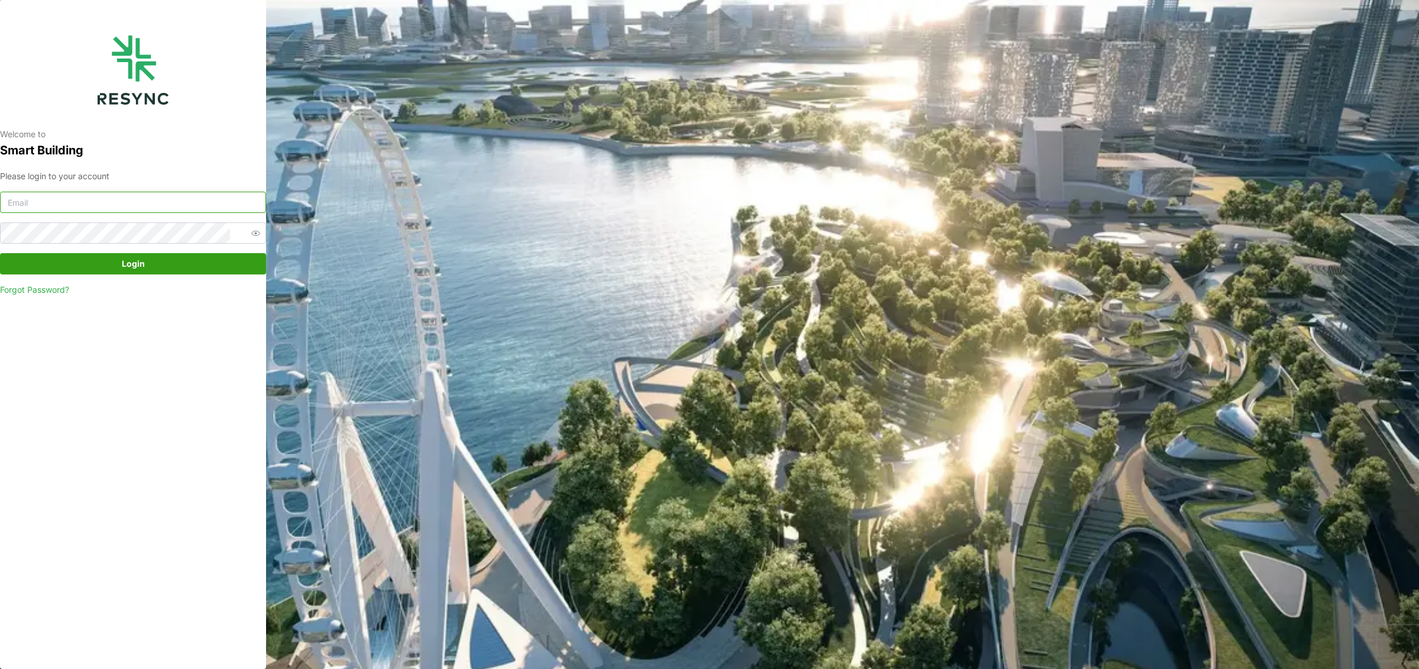
type input "ciputra_display@resynctech.com"
click at [106, 271] on span "Login" at bounding box center [133, 264] width 244 height 20
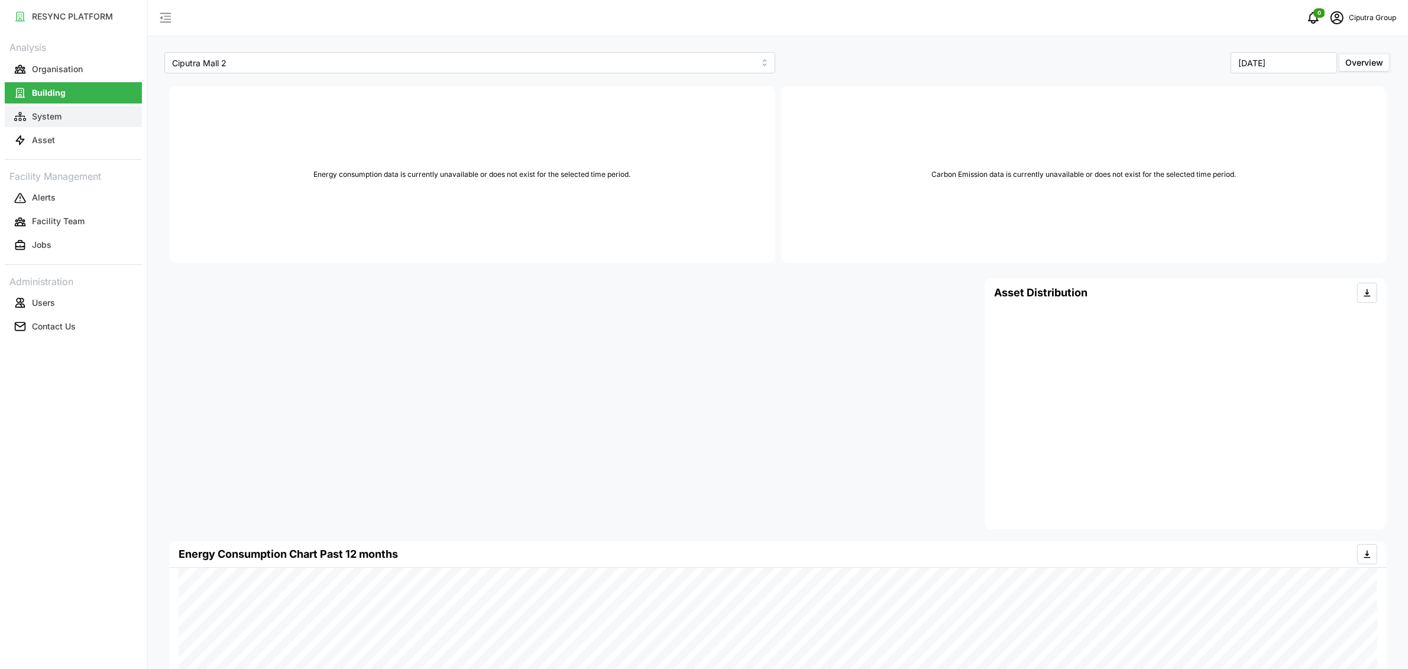
click at [76, 114] on button "System" at bounding box center [73, 116] width 137 height 21
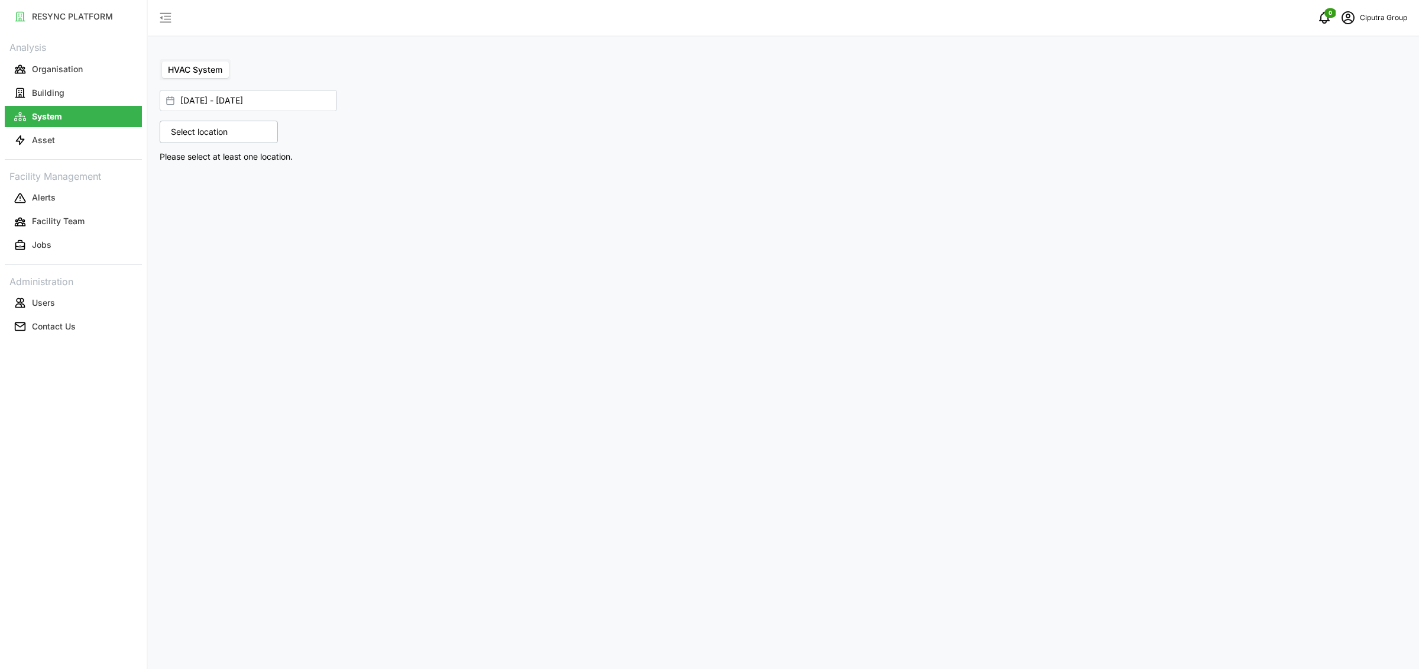
click at [79, 151] on div "Analysis Organisation Building System Asset Facility Management Alerts Facility…" at bounding box center [73, 188] width 137 height 300
click at [83, 142] on button "Asset" at bounding box center [73, 139] width 137 height 21
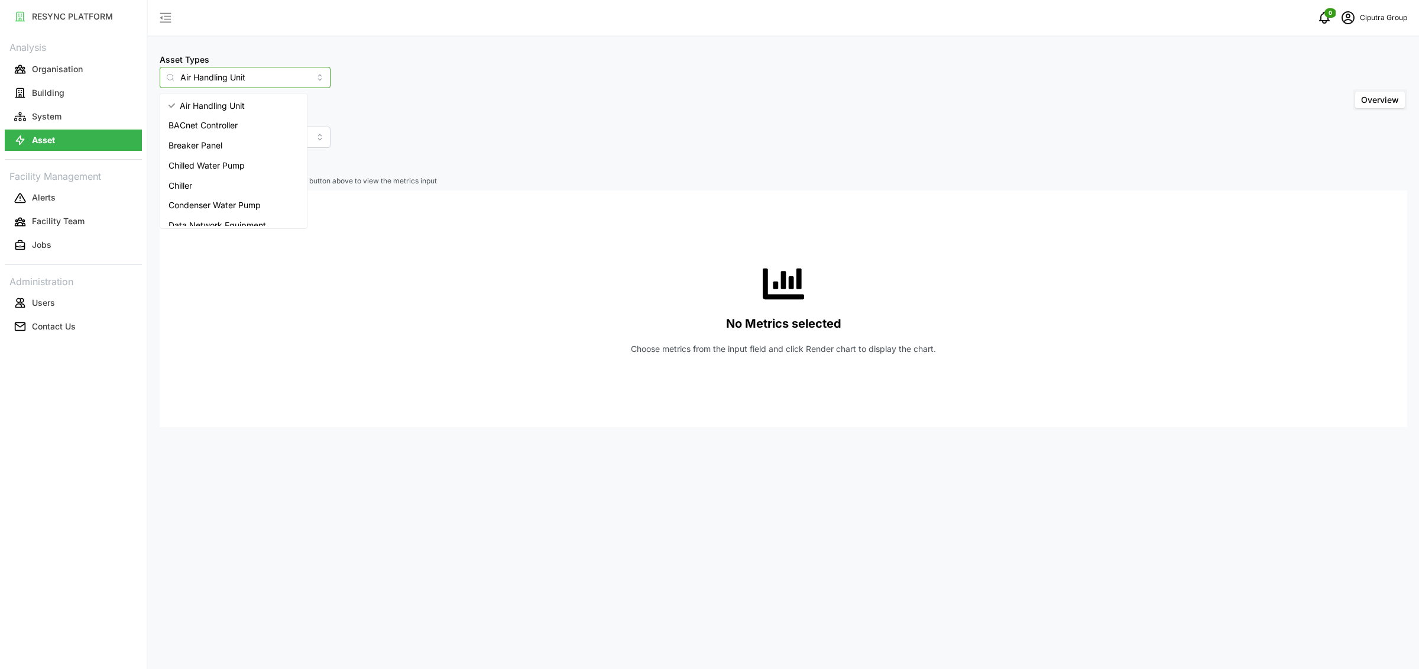
click at [234, 82] on input "Air Handling Unit" at bounding box center [245, 77] width 171 height 21
click at [199, 183] on div "Chiller" at bounding box center [234, 186] width 142 height 20
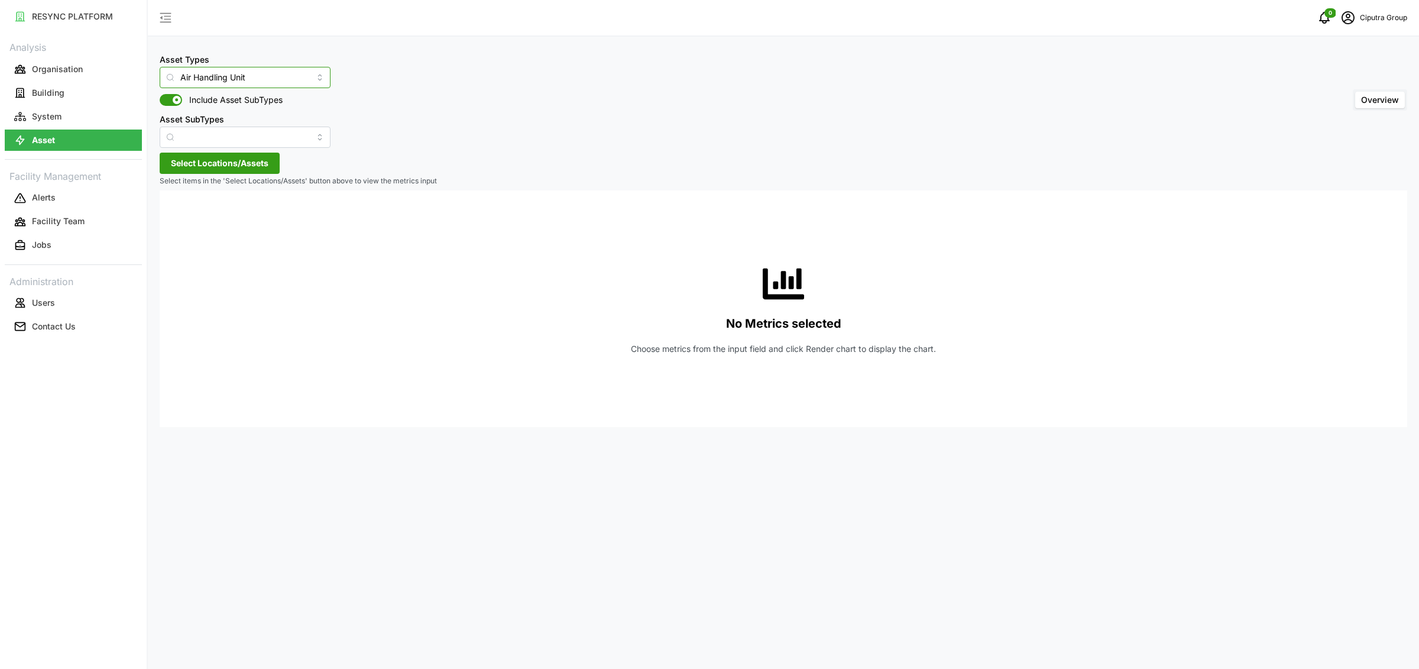
type input "Chiller"
click at [218, 156] on span "Select Locations/Assets" at bounding box center [220, 163] width 98 height 20
click at [189, 219] on span "Select Ciputra World Surabaya" at bounding box center [190, 217] width 8 height 8
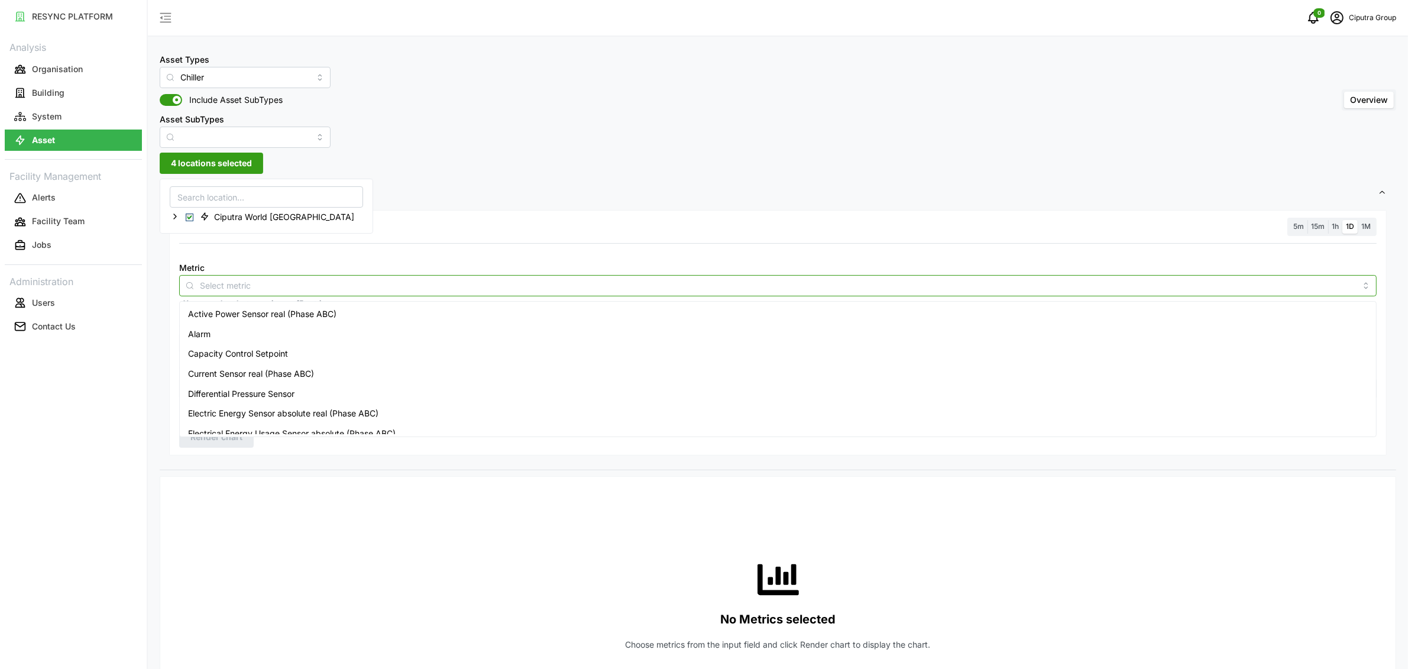
click at [240, 290] on input "Metric" at bounding box center [778, 284] width 1156 height 13
click at [243, 306] on div "Active Power Sensor real (Phase ABC)" at bounding box center [777, 314] width 1191 height 20
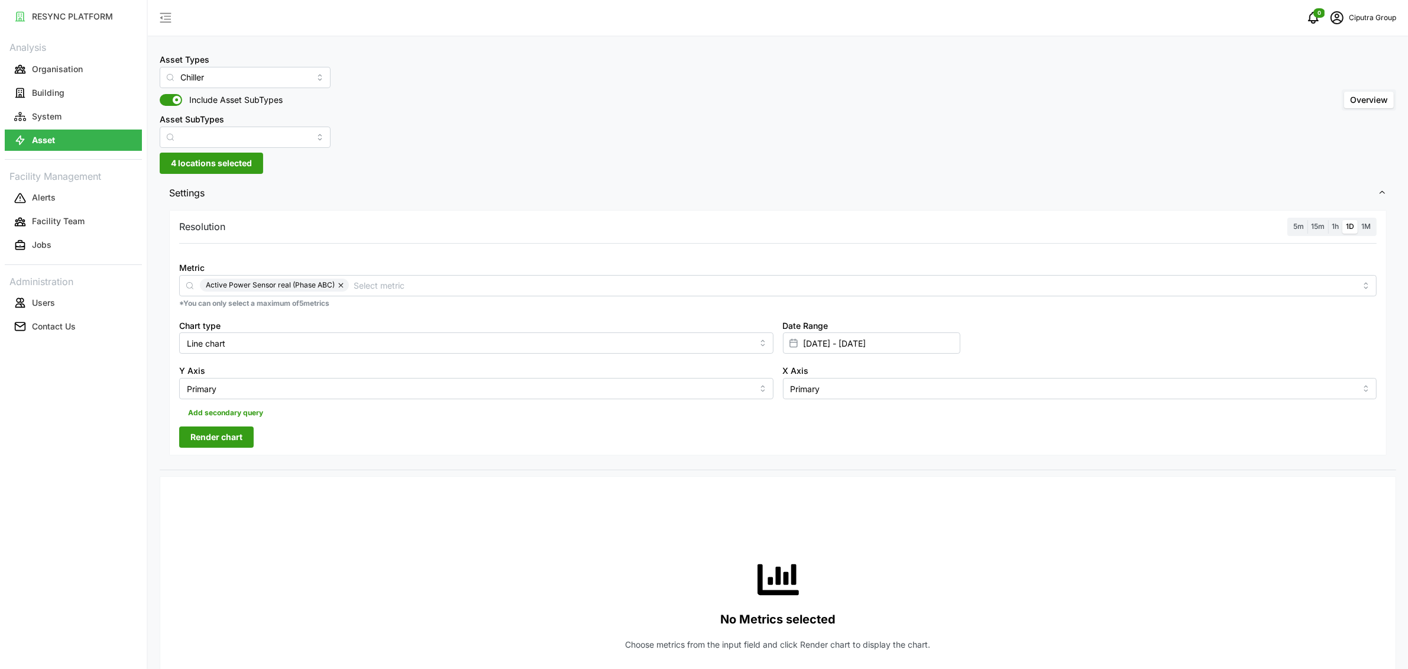
click at [1304, 229] on label "5m" at bounding box center [1299, 227] width 18 height 14
click at [1290, 220] on input "5m" at bounding box center [1290, 220] width 0 height 0
click at [202, 439] on span "Render chart" at bounding box center [216, 437] width 52 height 20
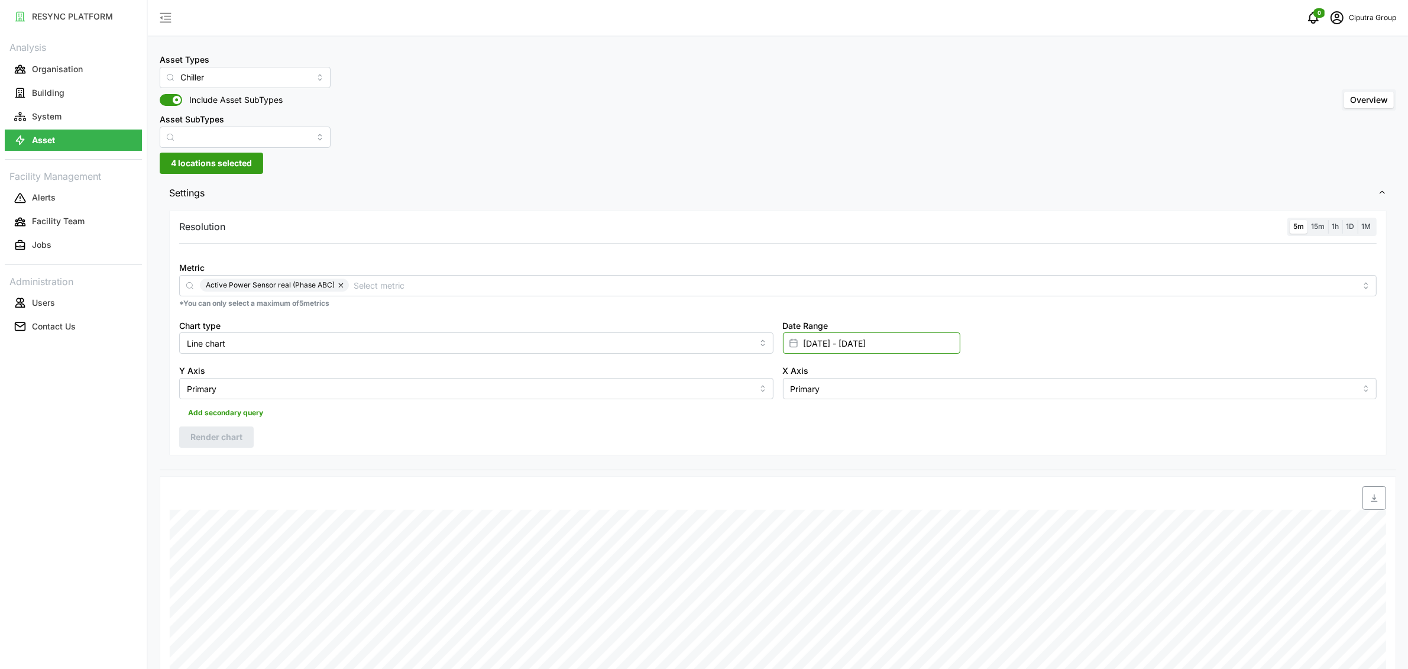
click at [823, 346] on input "[DATE] - [DATE]" at bounding box center [871, 342] width 177 height 21
click at [846, 549] on button "27" at bounding box center [851, 549] width 21 height 21
type input "[DATE] - [DATE]"
type input "[DATE]"
click at [846, 549] on button "27" at bounding box center [851, 549] width 21 height 21
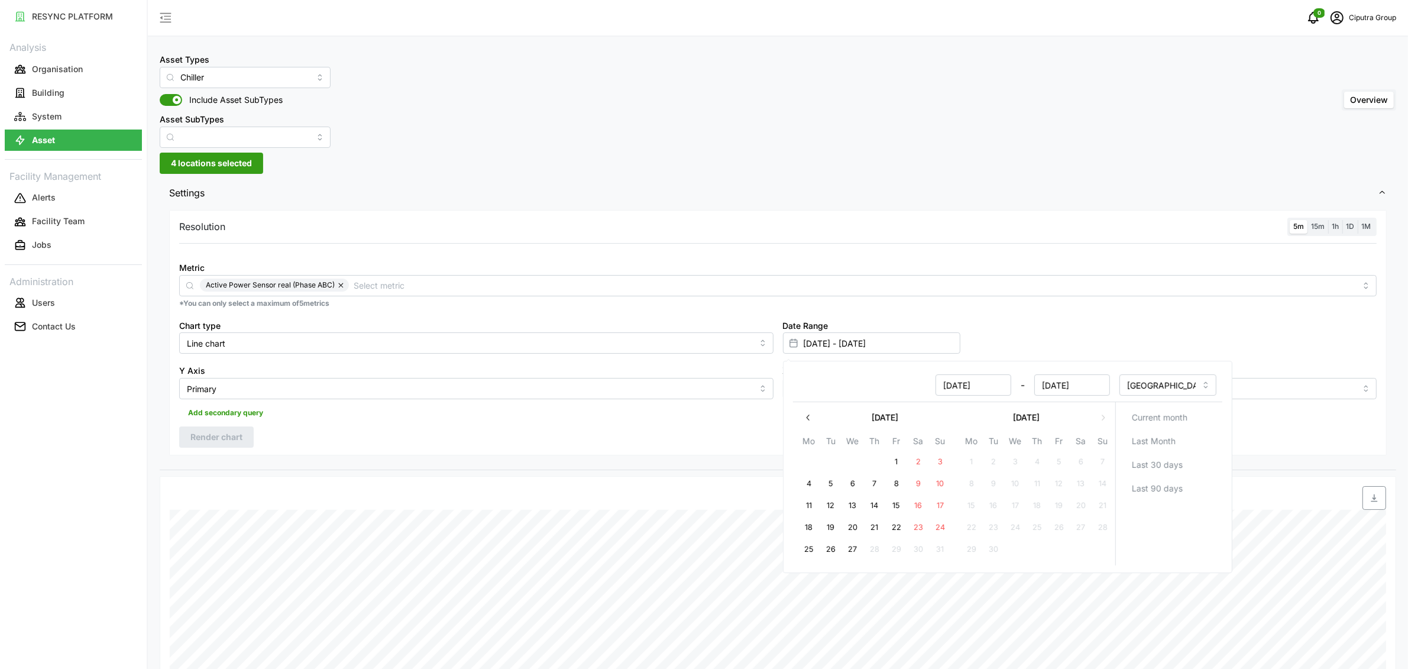
type input "[DATE] - [DATE]"
type input "[DATE]"
click at [307, 457] on div "Resolution 5m 15m 1h 1D 1M Metric Active Power Sensor real (Phase ABC) *You can…" at bounding box center [778, 338] width 1236 height 263
click at [232, 442] on span "Render chart" at bounding box center [216, 437] width 52 height 20
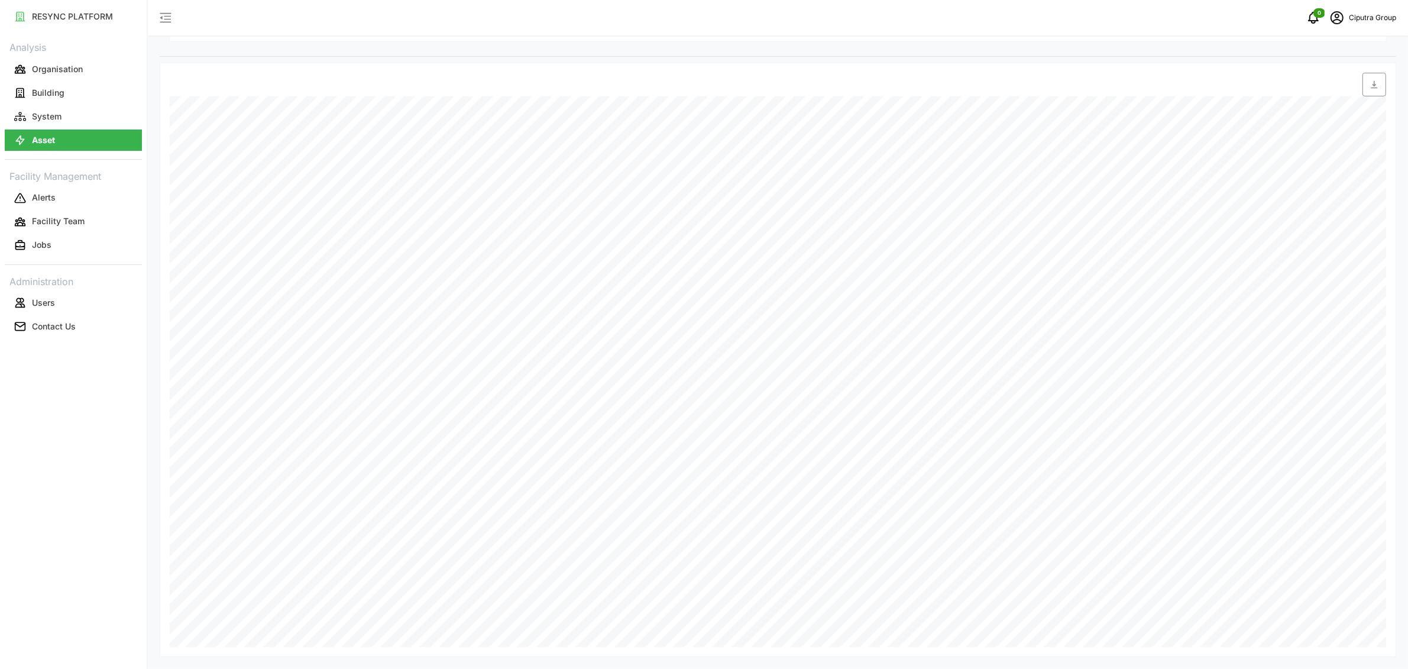
scroll to position [303, 0]
click at [832, 42] on input "[DATE] - [DATE]" at bounding box center [871, 39] width 177 height 21
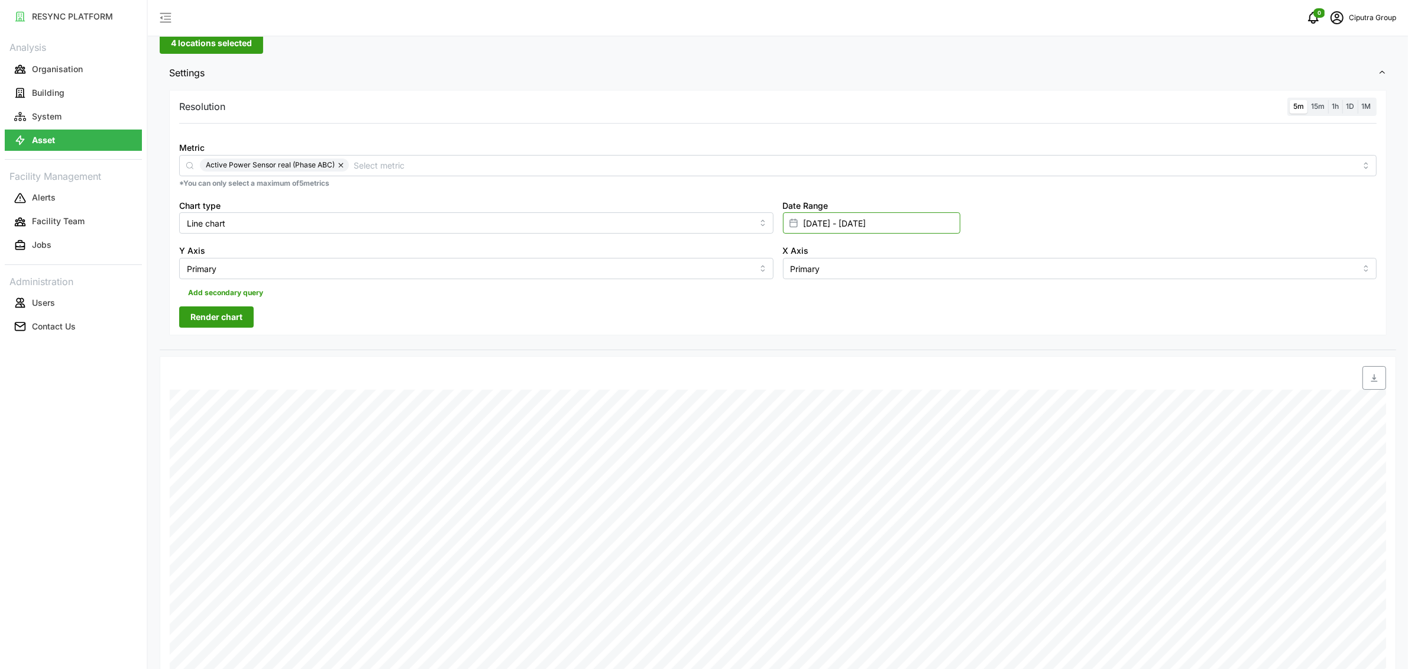
click at [834, 221] on input "[DATE] - [DATE]" at bounding box center [871, 222] width 177 height 21
click at [808, 426] on button "25" at bounding box center [808, 429] width 21 height 21
type input "[DATE] - [DATE]"
type input "[DATE]"
click at [831, 429] on button "26" at bounding box center [829, 429] width 21 height 21
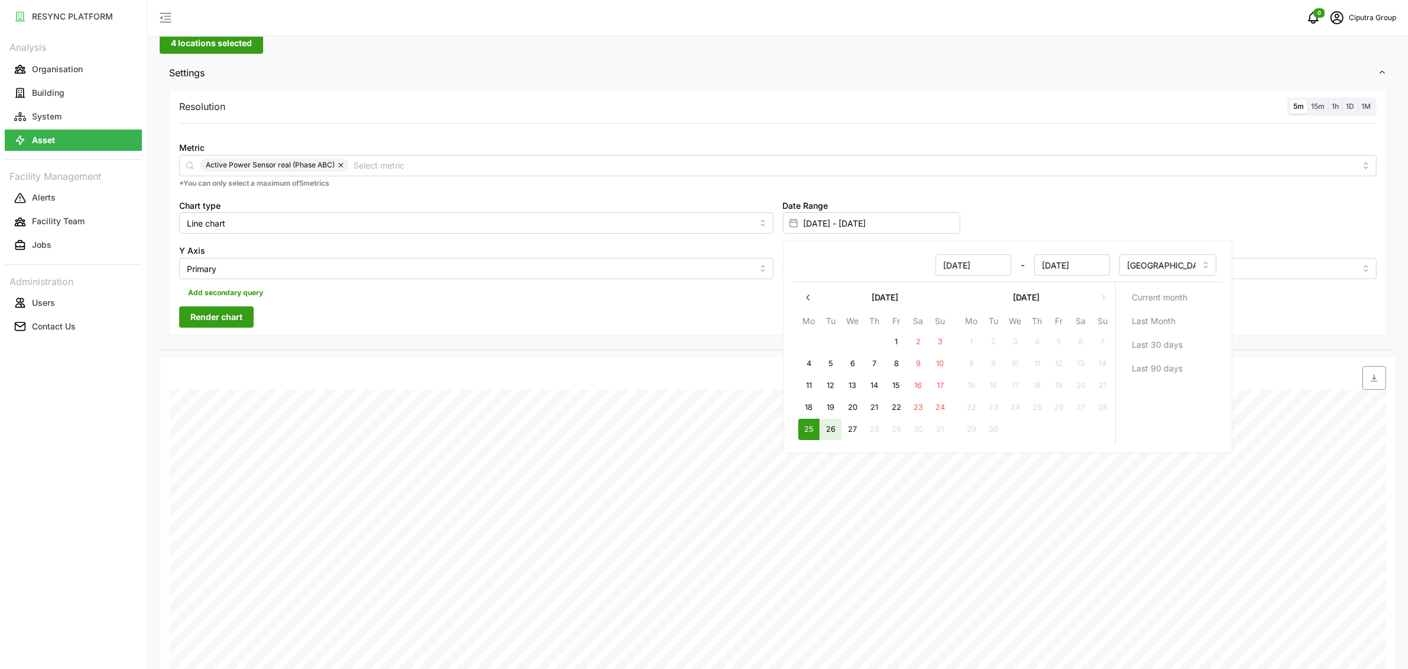
type input "[DATE] - [DATE]"
type input "[DATE]"
click at [717, 336] on div "Resolution 5m 15m 1h 1D 1M Metric Active Power Sensor real (Phase ABC) *You can…" at bounding box center [778, 218] width 1236 height 263
click at [237, 318] on span "Render chart" at bounding box center [216, 317] width 52 height 20
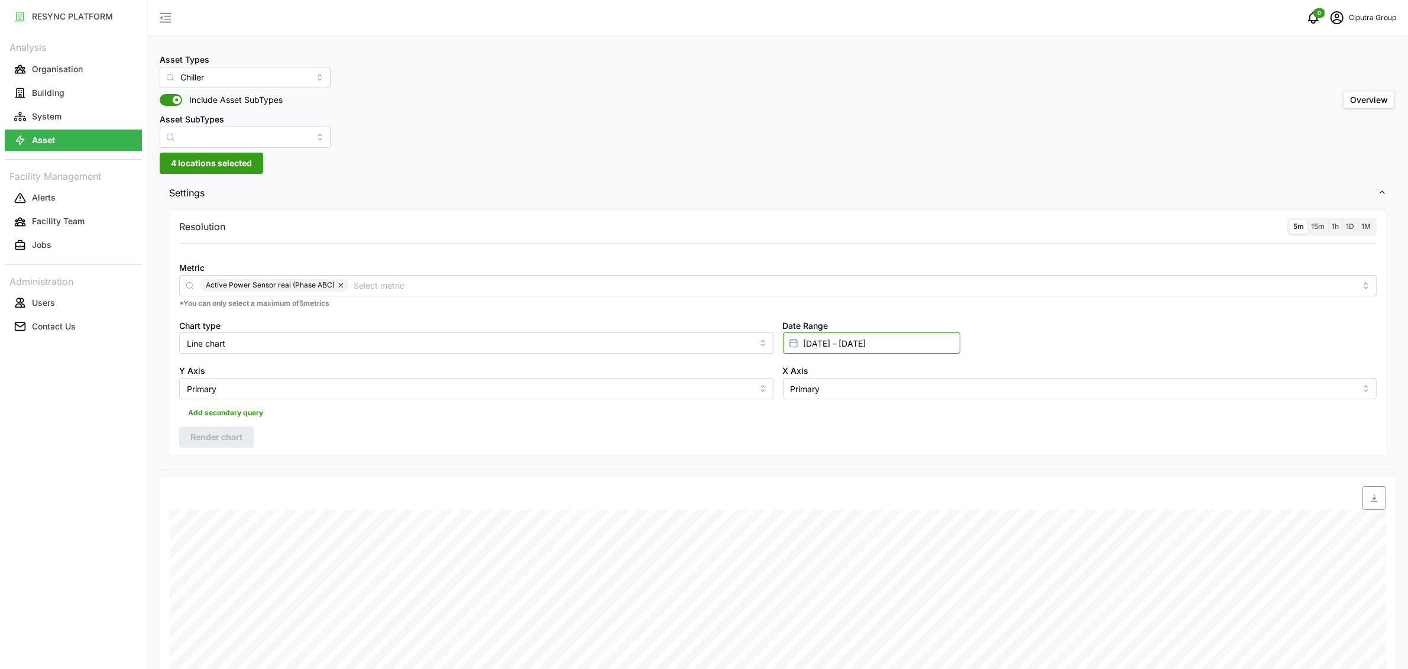
click at [822, 349] on input "[DATE] - [DATE]" at bounding box center [871, 342] width 177 height 21
click at [892, 526] on button "22" at bounding box center [895, 527] width 21 height 21
type input "[DATE] - [DATE]"
type input "[DATE]"
click at [892, 526] on button "22" at bounding box center [895, 527] width 21 height 21
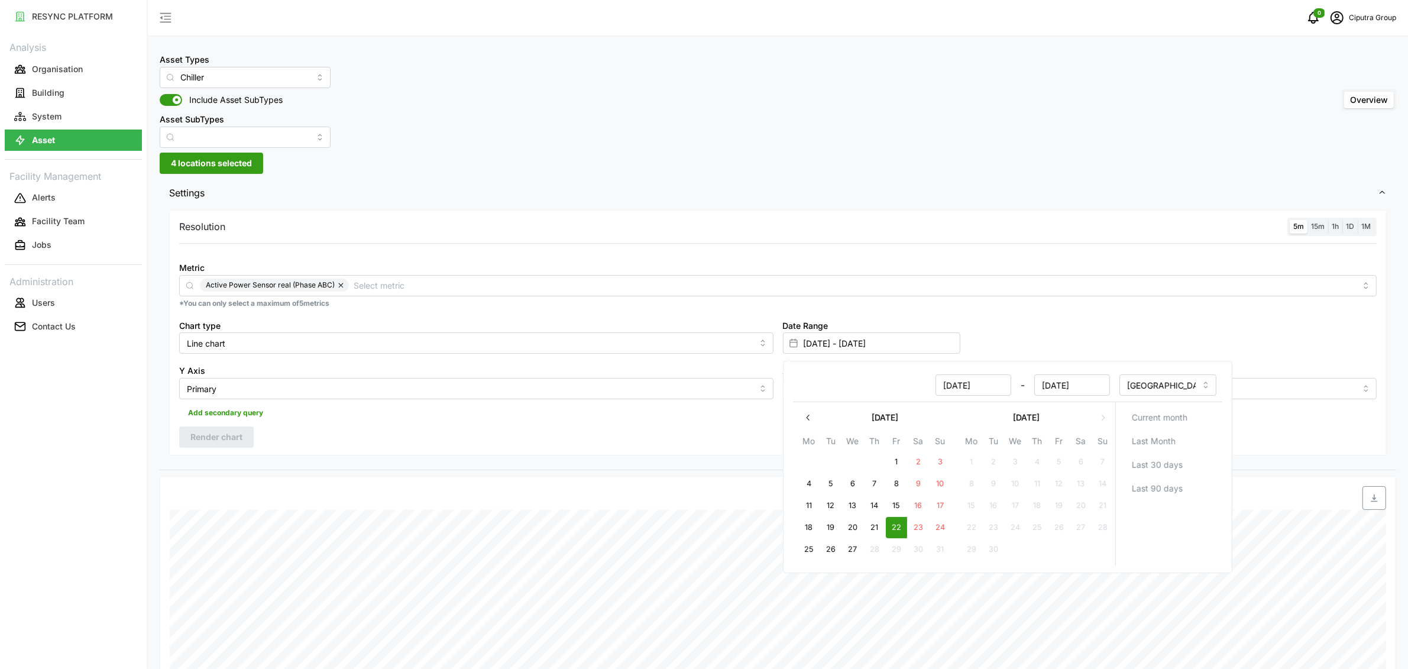
type input "[DATE] - [DATE]"
type input "[DATE]"
click at [635, 458] on div "Resolution 5m 15m 1h 1D 1M Metric Active Power Sensor real (Phase ABC) *You can…" at bounding box center [778, 338] width 1236 height 263
click at [383, 265] on div "Metric Active Power Sensor real (Phase ABC)" at bounding box center [777, 278] width 1197 height 36
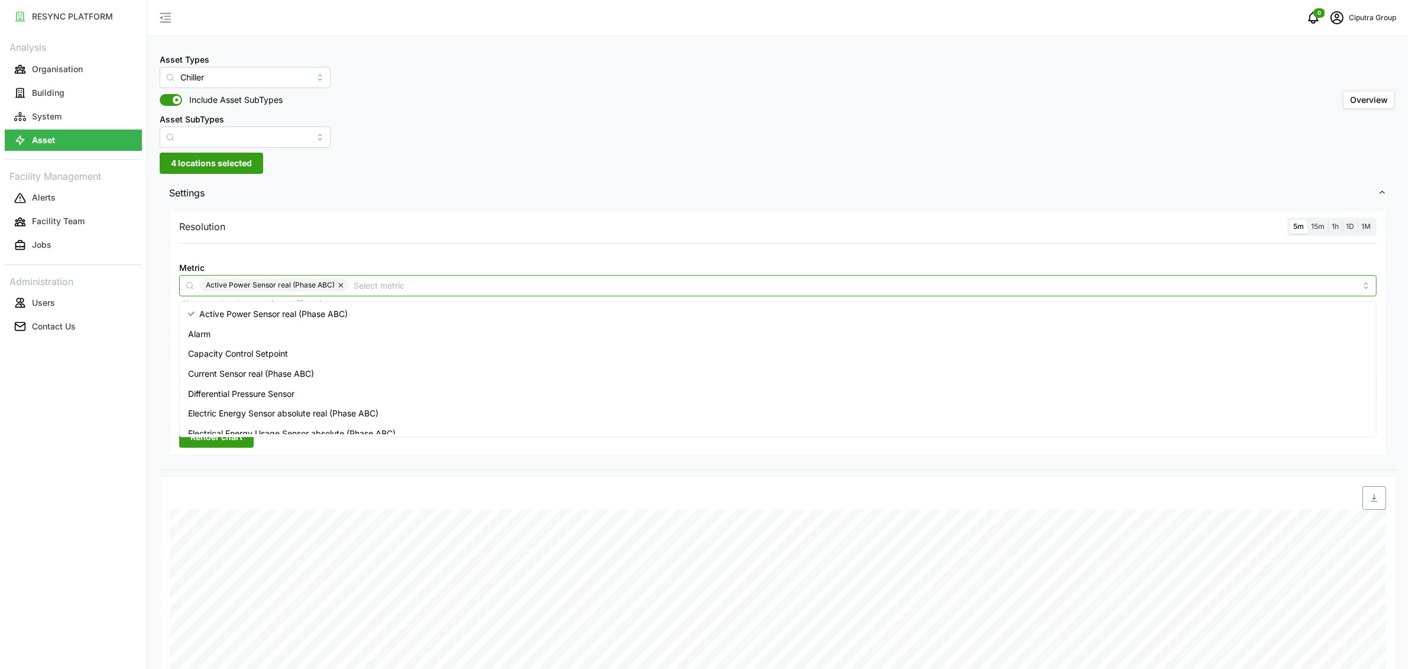
click at [381, 278] on input "Metric" at bounding box center [855, 284] width 1002 height 13
click at [310, 371] on span "Current Sensor real (Phase ABC)" at bounding box center [251, 373] width 126 height 13
click at [306, 404] on span "Voltage Imbalance Sensor real" at bounding box center [247, 404] width 118 height 13
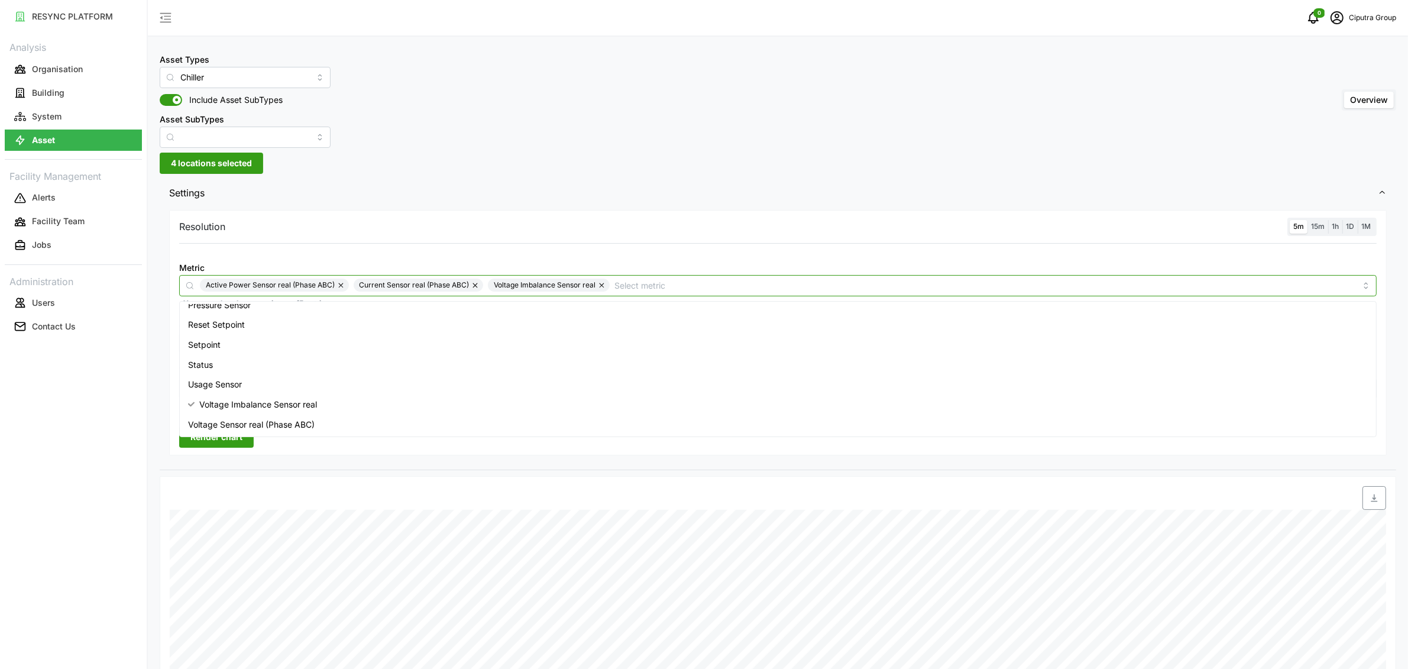
click at [306, 404] on span "Voltage Imbalance Sensor real" at bounding box center [258, 404] width 118 height 13
click at [303, 420] on span "Voltage Sensor real (Phase ABC)" at bounding box center [251, 424] width 127 height 13
click at [215, 441] on span "Render chart" at bounding box center [216, 437] width 52 height 20
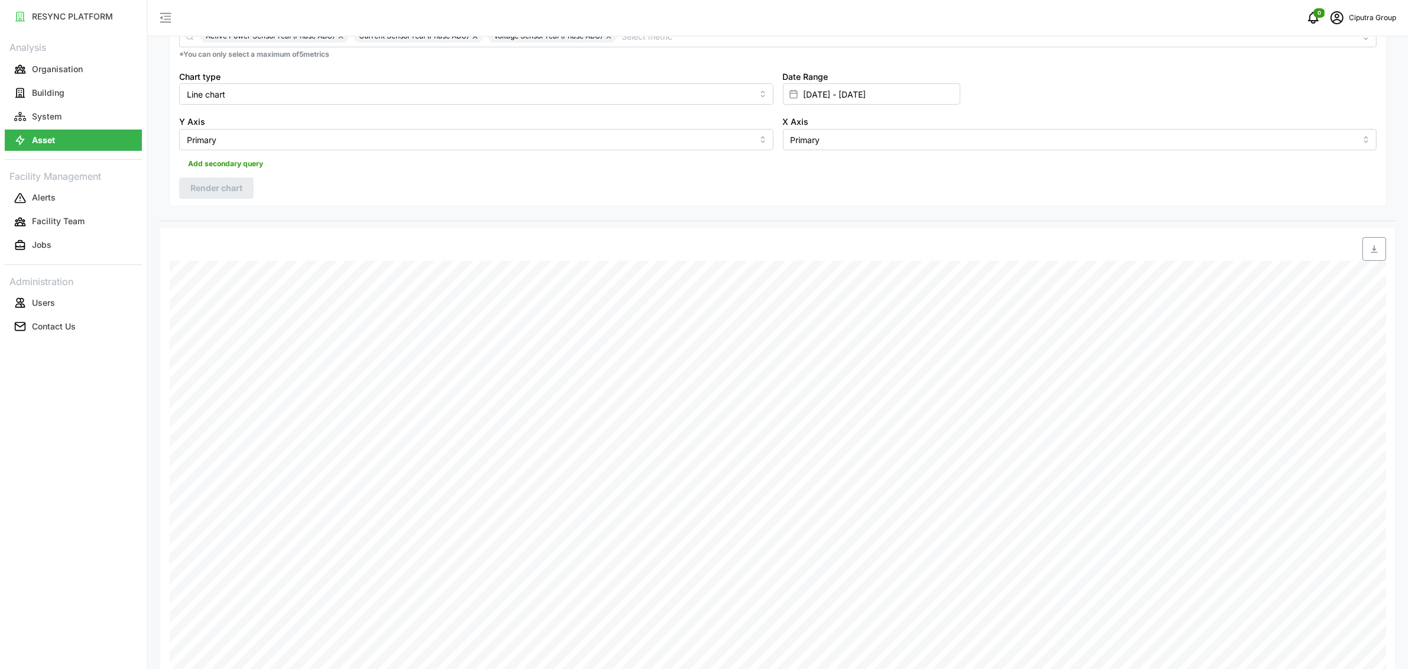
scroll to position [414, 0]
